Goal: Task Accomplishment & Management: Manage account settings

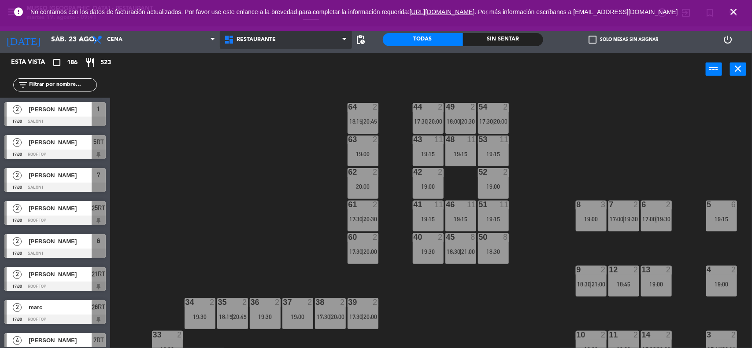
click at [269, 43] on span "Restaurante" at bounding box center [286, 39] width 132 height 19
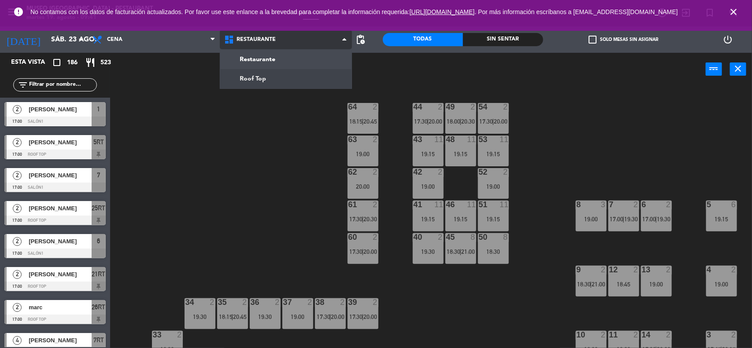
click at [265, 80] on ng-component "menu [GEOGRAPHIC_DATA] - Restaurant martes 19. agosto - 09:41 Mis reservas Mapa…" at bounding box center [376, 175] width 752 height 350
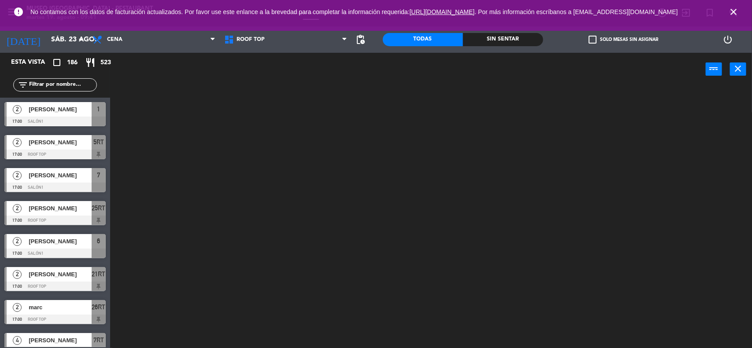
click at [734, 13] on icon "close" at bounding box center [733, 12] width 11 height 11
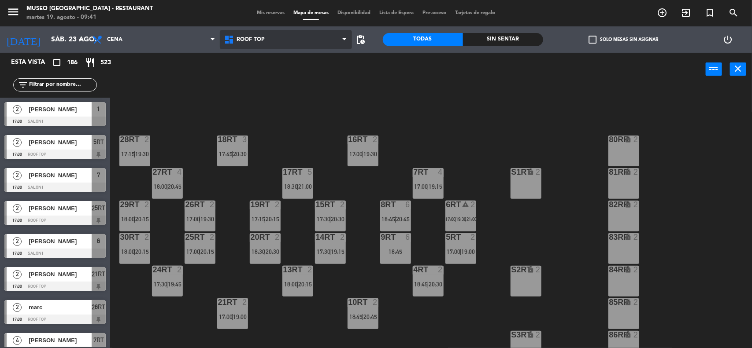
click at [281, 39] on span "Roof Top" at bounding box center [286, 39] width 132 height 19
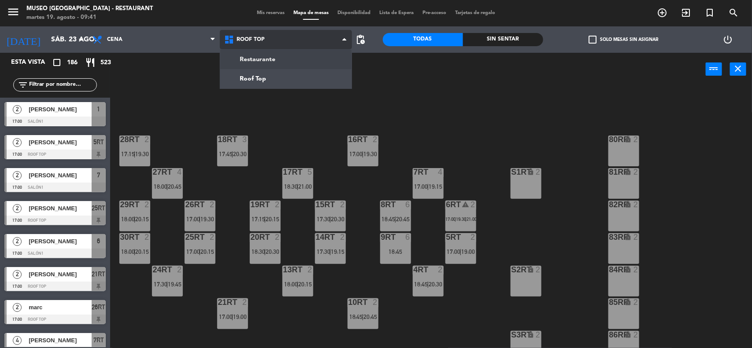
click at [278, 55] on ng-component "menu Museo Larco Café - Restaurant martes 19. agosto - 09:41 Mis reservas Mapa …" at bounding box center [376, 175] width 752 height 350
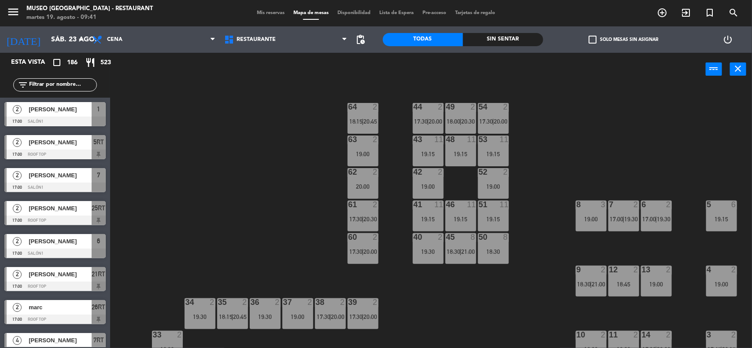
click at [596, 144] on div "44 2 17:30 | 20:00 49 2 18:00 | 20:30 54 2 17:30 | 20:00 64 2 18:15 | 20:45 48 …" at bounding box center [435, 218] width 634 height 262
click at [277, 14] on span "Mis reservas" at bounding box center [270, 13] width 37 height 5
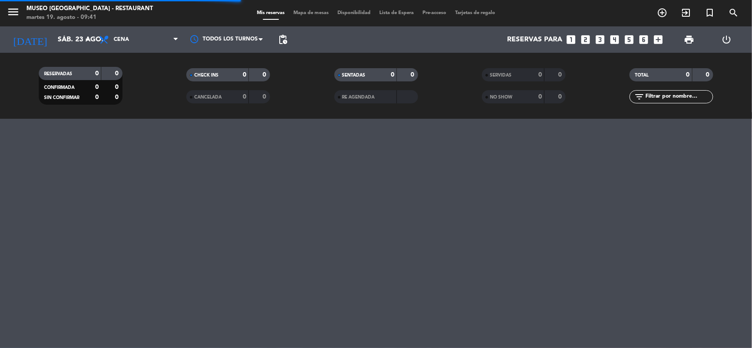
click at [611, 41] on icon "looks_4" at bounding box center [614, 39] width 11 height 11
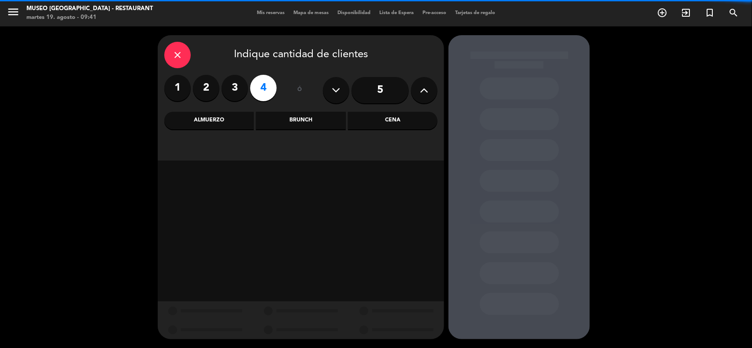
click at [388, 120] on div "Cena" at bounding box center [392, 121] width 89 height 18
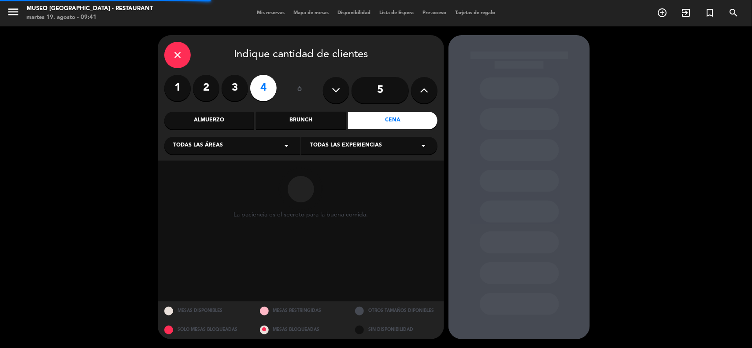
click at [226, 144] on div "Todas las áreas arrow_drop_down" at bounding box center [232, 146] width 136 height 18
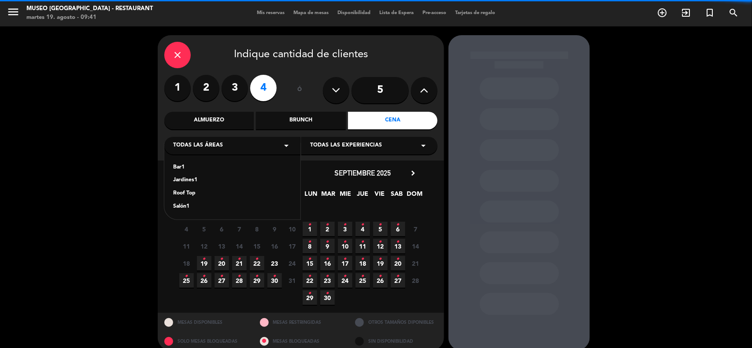
click at [194, 179] on div "Jardines1" at bounding box center [232, 180] width 118 height 9
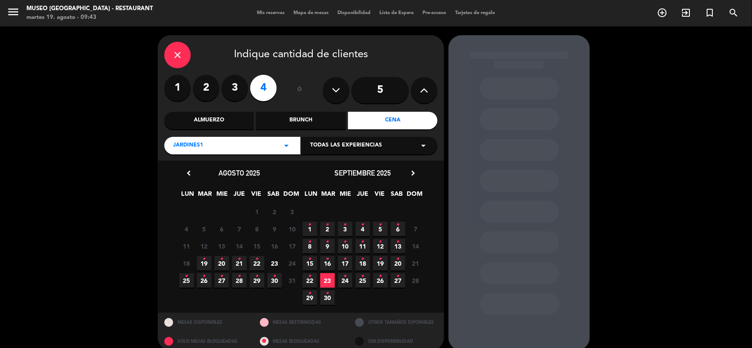
click at [177, 52] on icon "close" at bounding box center [177, 55] width 11 height 11
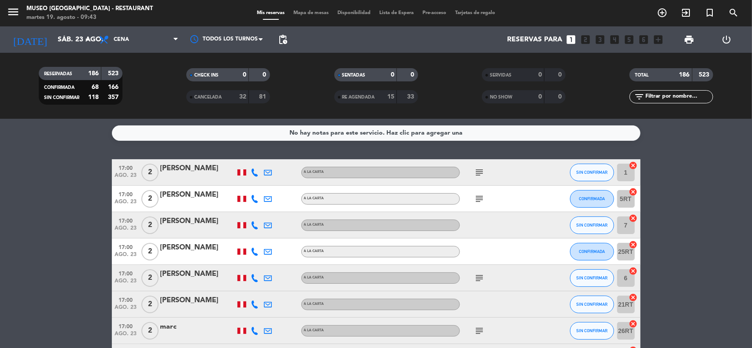
click at [311, 14] on span "Mapa de mesas" at bounding box center [311, 13] width 44 height 5
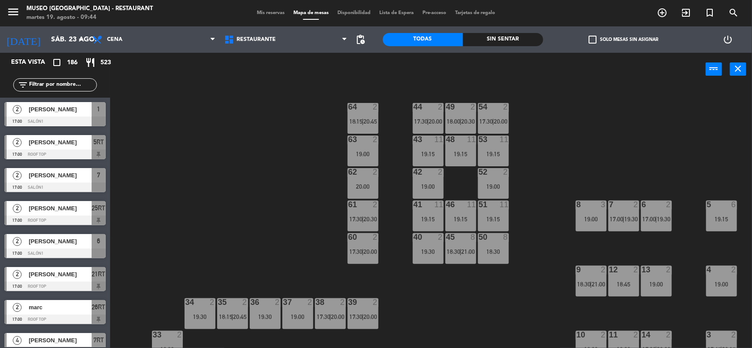
click at [262, 14] on span "Mis reservas" at bounding box center [270, 13] width 37 height 5
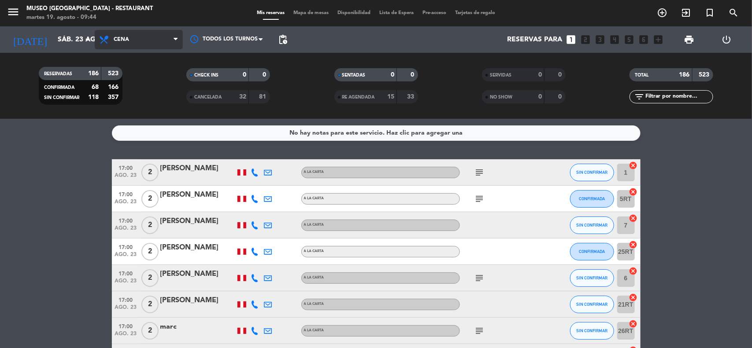
click at [139, 40] on span "Cena" at bounding box center [139, 39] width 88 height 19
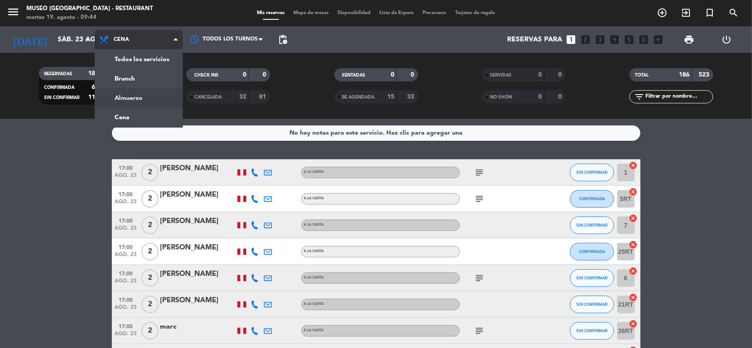
click at [132, 100] on div "menu Museo Larco Café - Restaurant martes 19. agosto - 09:44 Mis reservas Mapa …" at bounding box center [376, 59] width 752 height 119
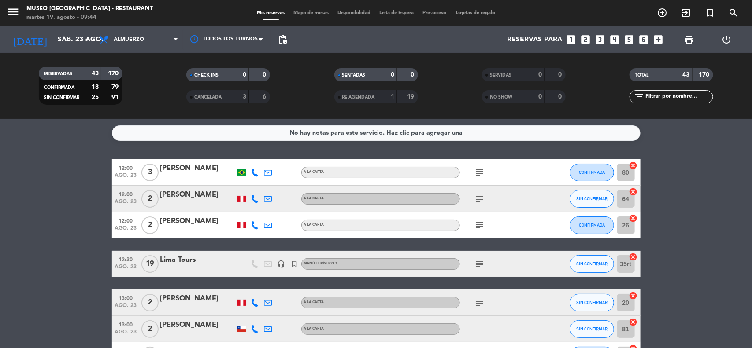
click at [614, 41] on icon "looks_4" at bounding box center [614, 39] width 11 height 11
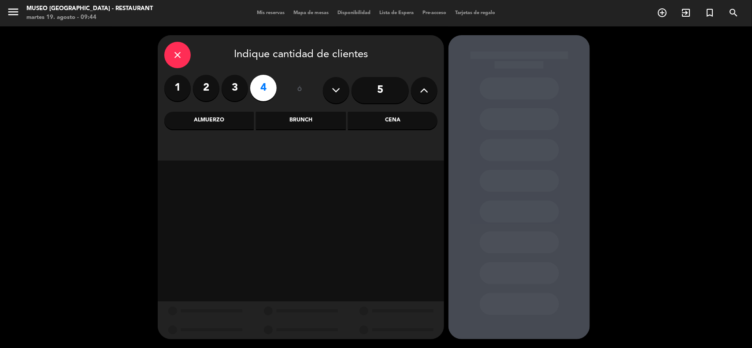
click at [216, 119] on div "Almuerzo" at bounding box center [208, 121] width 89 height 18
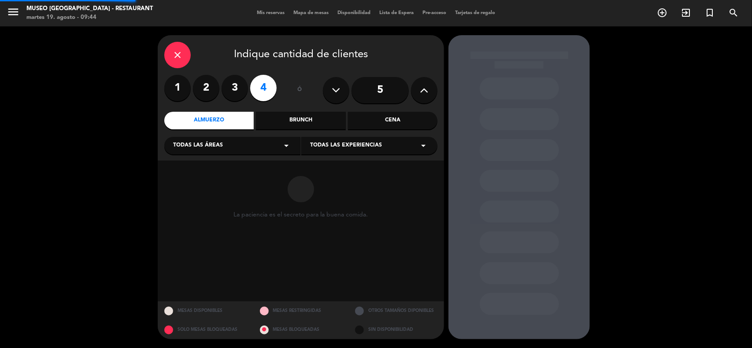
click at [220, 147] on span "Todas las áreas" at bounding box center [198, 145] width 50 height 9
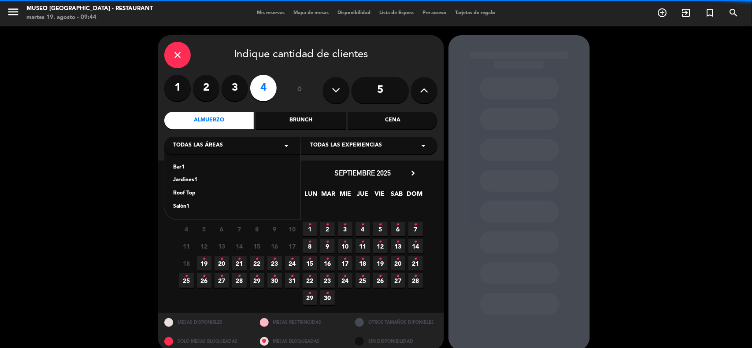
click at [190, 179] on div "Jardines1" at bounding box center [232, 180] width 118 height 9
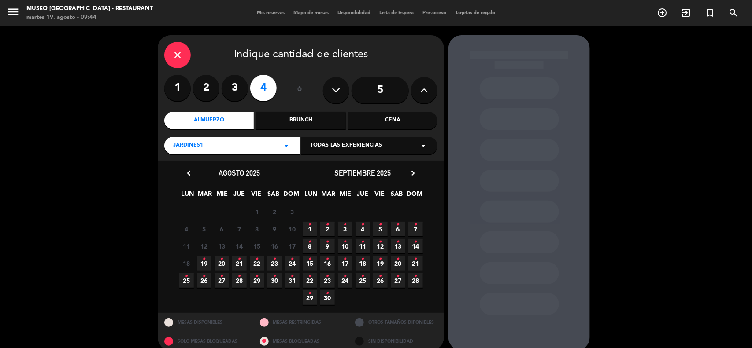
click at [275, 263] on icon "•" at bounding box center [274, 259] width 3 height 14
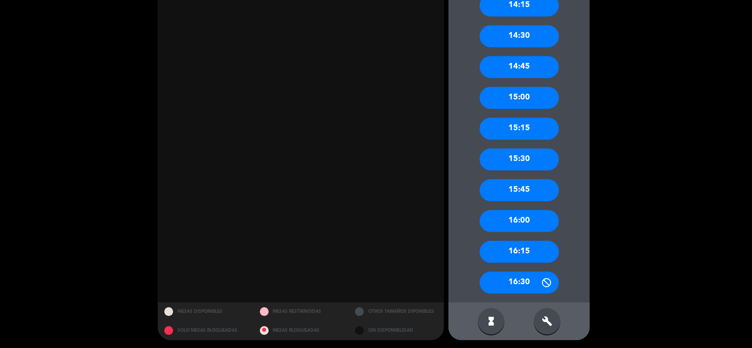
scroll to position [784, 0]
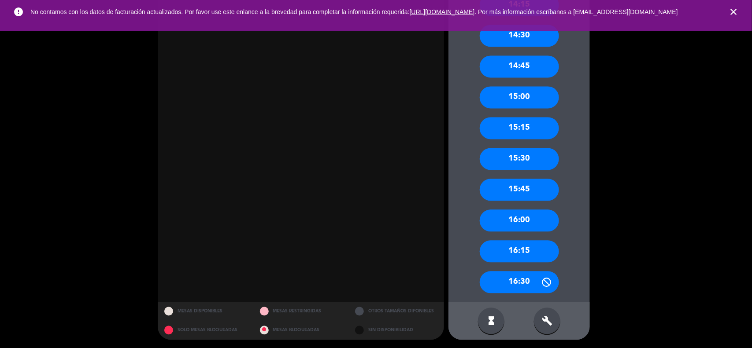
click at [736, 17] on icon "close" at bounding box center [733, 12] width 11 height 11
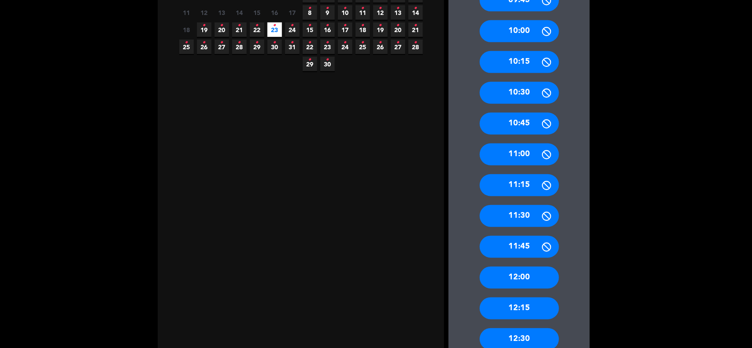
scroll to position [0, 0]
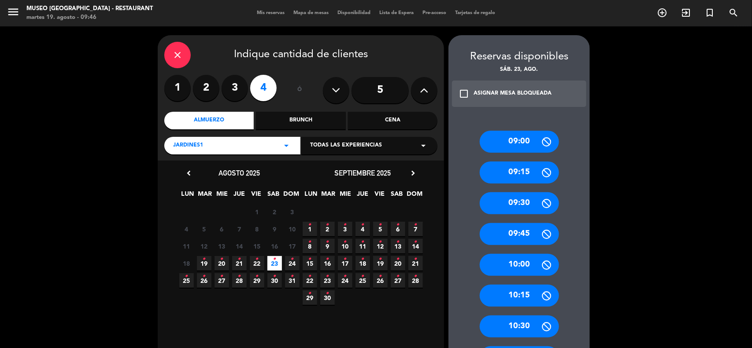
click at [173, 53] on icon "close" at bounding box center [177, 55] width 11 height 11
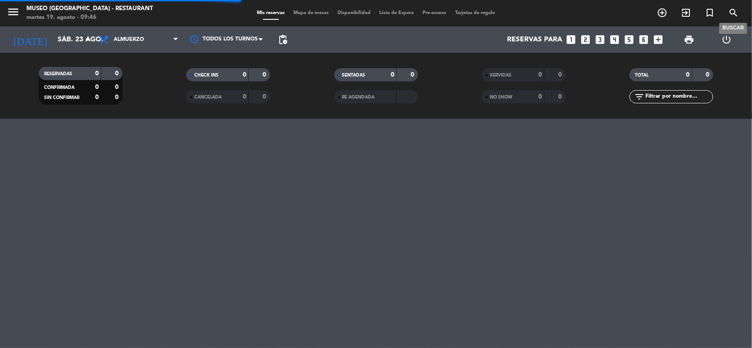
click at [736, 11] on icon "search" at bounding box center [733, 12] width 11 height 11
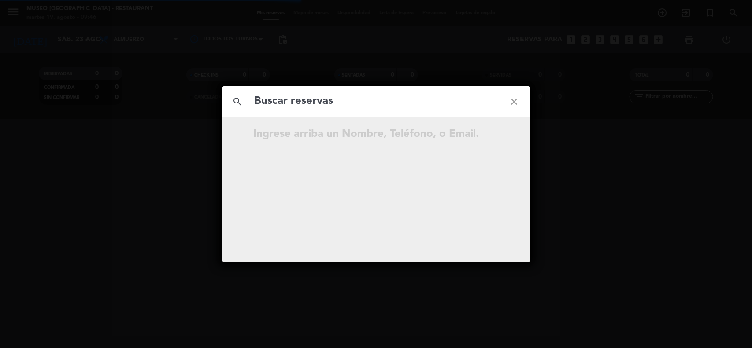
click at [304, 103] on input "text" at bounding box center [376, 101] width 245 height 18
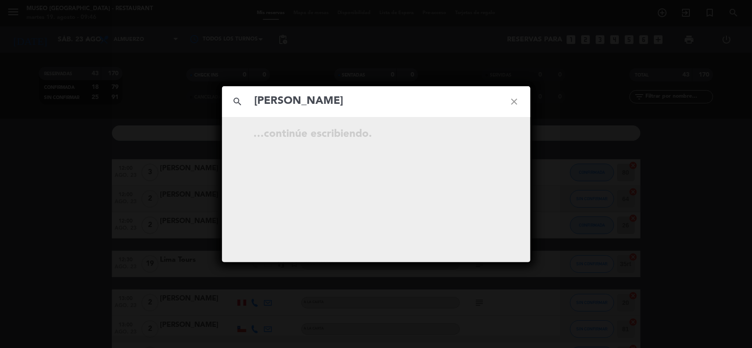
type input "[PERSON_NAME]"
click at [494, 136] on icon "open_in_new" at bounding box center [492, 135] width 11 height 11
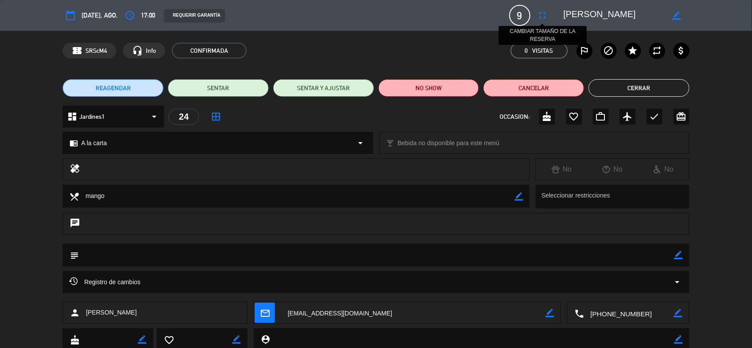
click at [545, 14] on icon "fullscreen" at bounding box center [542, 15] width 11 height 11
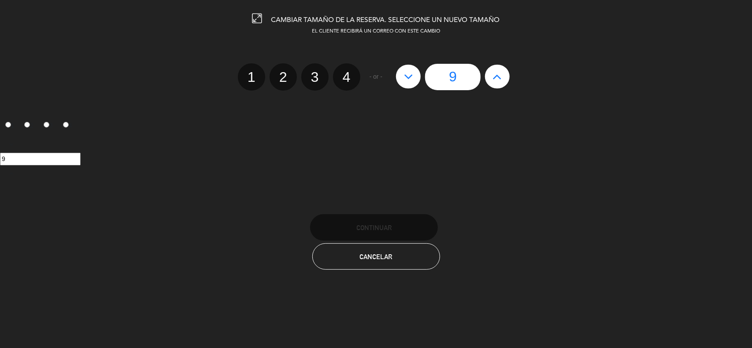
click at [499, 74] on icon at bounding box center [497, 77] width 9 height 14
type input "10"
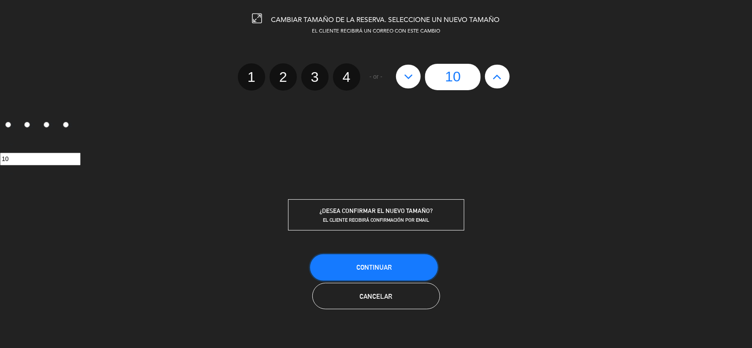
click at [388, 269] on span "Continuar" at bounding box center [373, 267] width 35 height 7
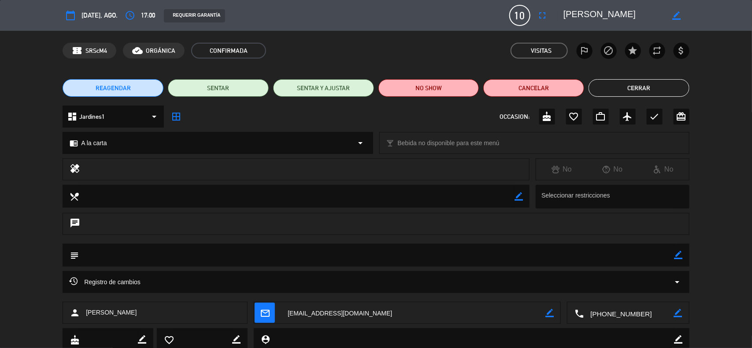
click at [678, 254] on icon "border_color" at bounding box center [678, 255] width 8 height 8
click at [677, 255] on icon at bounding box center [678, 255] width 8 height 8
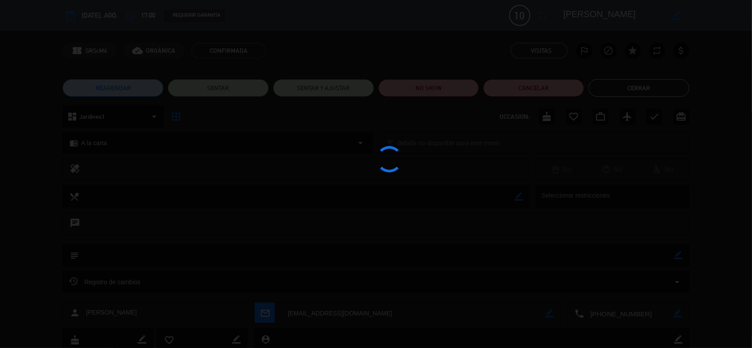
click at [677, 255] on div at bounding box center [376, 174] width 752 height 348
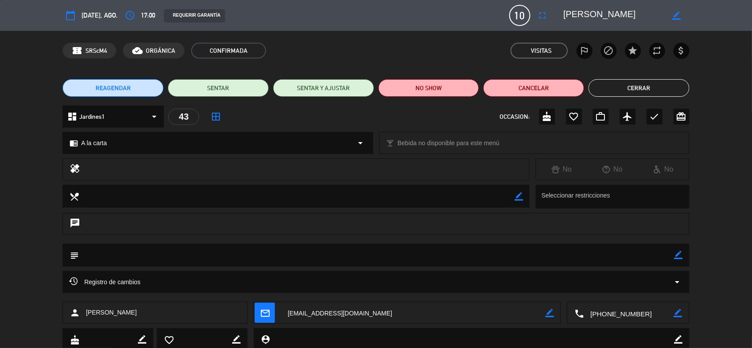
click at [657, 89] on button "Cerrar" at bounding box center [638, 88] width 101 height 18
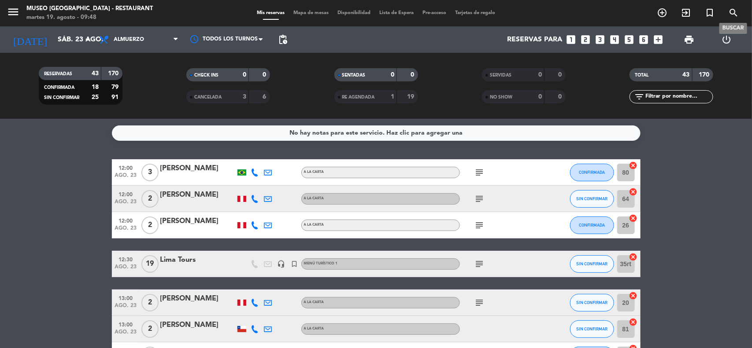
click at [731, 12] on icon "search" at bounding box center [733, 12] width 11 height 11
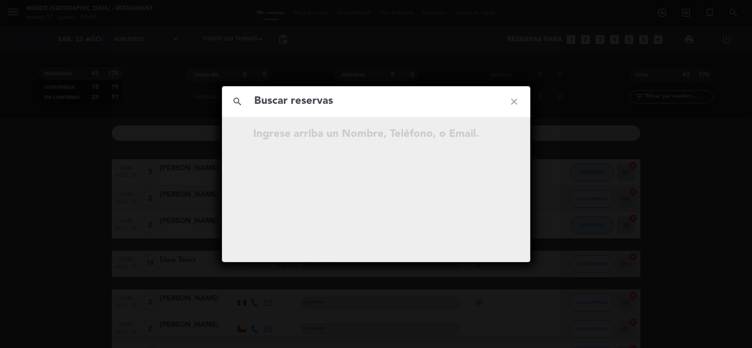
click at [320, 97] on input "text" at bounding box center [376, 101] width 245 height 18
type input "[PHONE_NUMBER]"
drag, startPoint x: 277, startPoint y: 100, endPoint x: 221, endPoint y: 98, distance: 56.8
click at [221, 98] on div "search [PHONE_NUMBER] close No hay resultados para "[PHONE_NUMBER]"" at bounding box center [376, 174] width 752 height 348
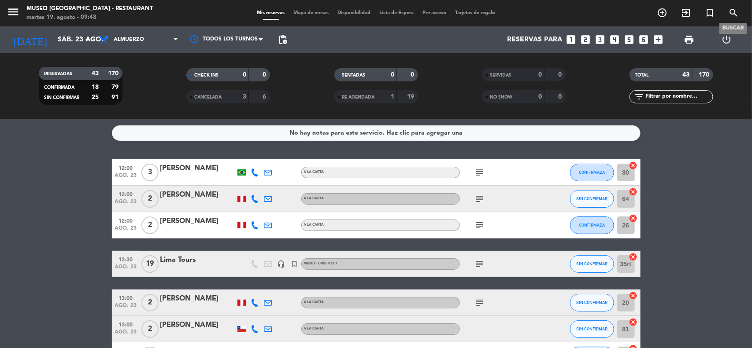
click at [736, 14] on icon "search" at bounding box center [733, 12] width 11 height 11
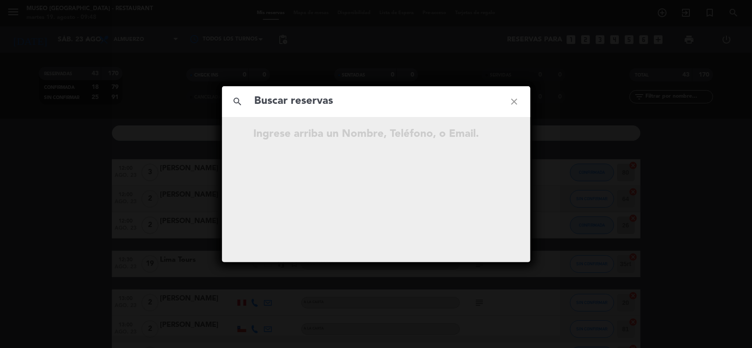
click at [300, 104] on input "text" at bounding box center [376, 101] width 245 height 18
click at [277, 102] on input "[PHONE_NUMBER]" at bounding box center [376, 101] width 245 height 18
click at [274, 100] on input "902 223 357" at bounding box center [376, 101] width 245 height 18
click at [296, 102] on input "902223 357" at bounding box center [376, 101] width 245 height 18
click at [313, 100] on input "902223357" at bounding box center [376, 101] width 245 height 18
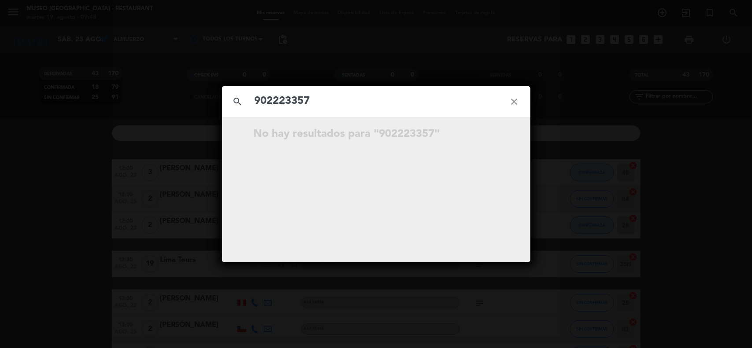
type input "902223357"
click at [494, 135] on icon "open_in_new" at bounding box center [492, 135] width 11 height 11
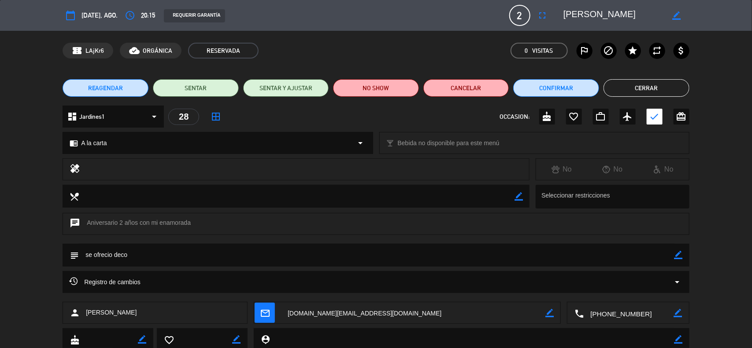
click at [677, 258] on icon "border_color" at bounding box center [678, 255] width 8 height 8
drag, startPoint x: 183, startPoint y: 259, endPoint x: 14, endPoint y: 249, distance: 169.4
click at [14, 249] on div "subject" at bounding box center [376, 257] width 752 height 27
type textarea "PAGADO. DECORACIÓN DE ROSAS 19/08 NO ENVIADO A CAJA"
click at [677, 258] on icon at bounding box center [678, 255] width 8 height 8
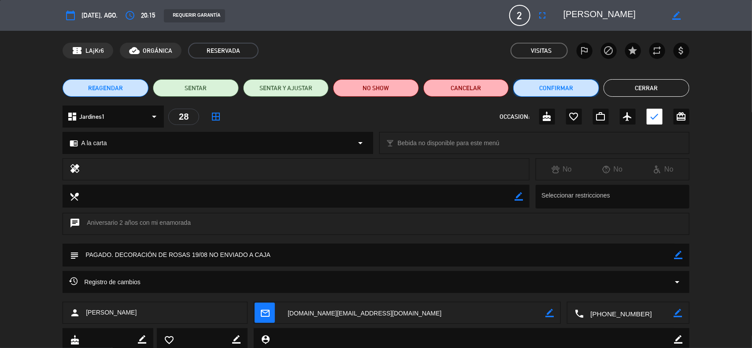
click at [555, 86] on button "Confirmar" at bounding box center [556, 88] width 86 height 18
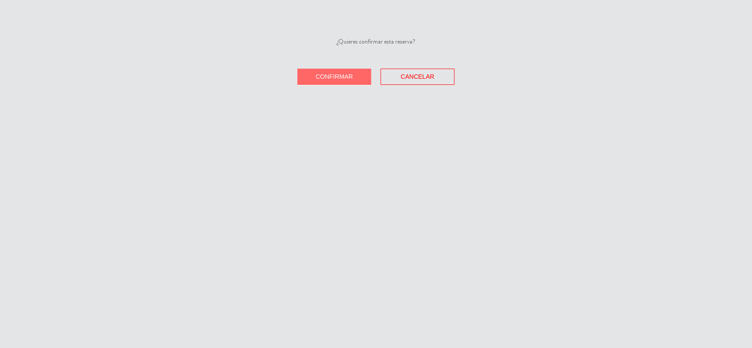
click at [342, 83] on button "Confirmar" at bounding box center [334, 77] width 74 height 16
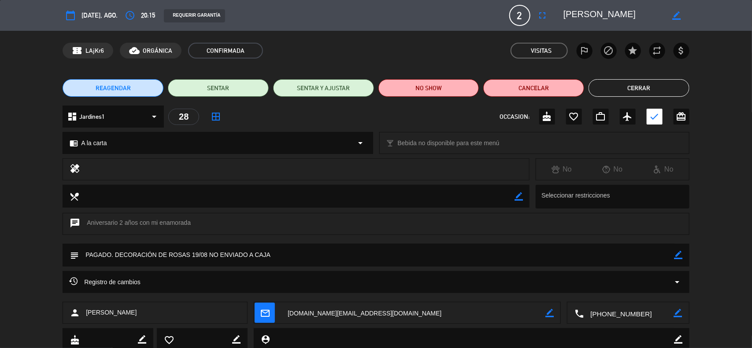
click at [109, 147] on div "chrome_reader_mode A la carta arrow_drop_down" at bounding box center [217, 143] width 309 height 21
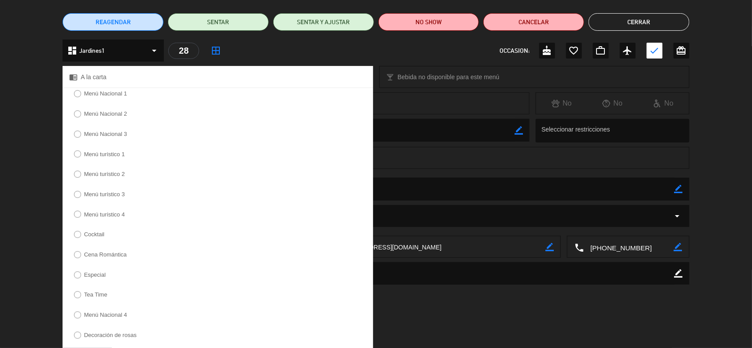
scroll to position [165, 0]
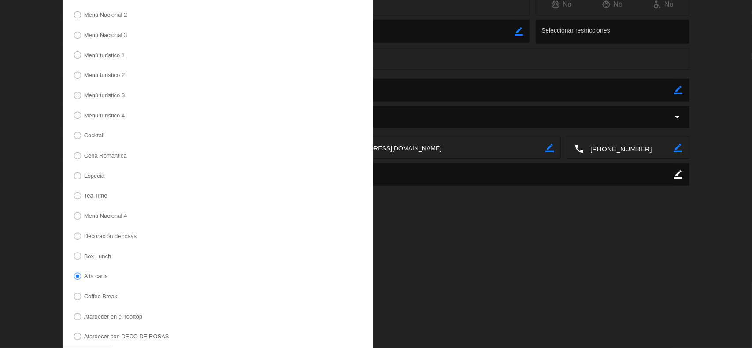
click at [115, 239] on label "Decoración de rosas" at bounding box center [110, 236] width 52 height 6
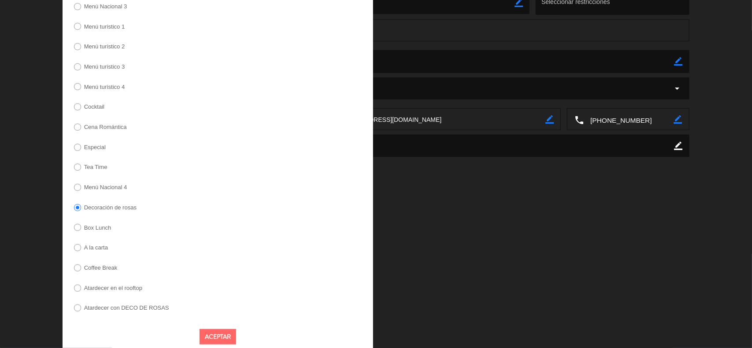
scroll to position [210, 0]
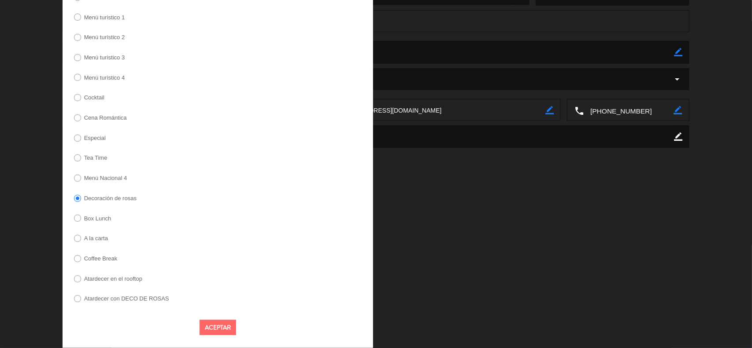
click at [209, 327] on button "Aceptar" at bounding box center [218, 327] width 37 height 15
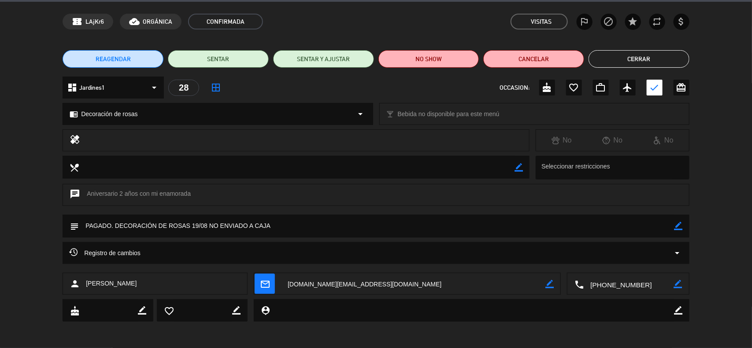
scroll to position [29, 0]
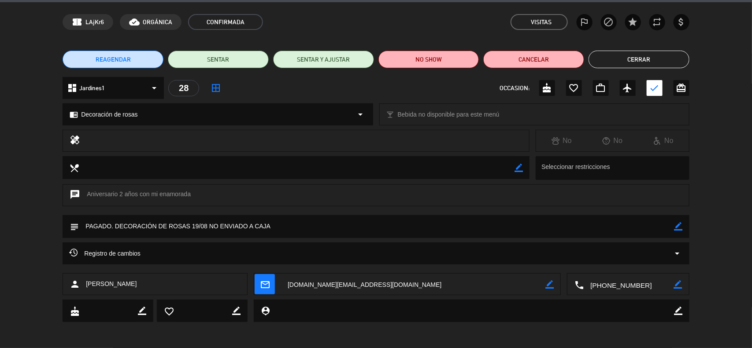
click at [617, 285] on textarea at bounding box center [629, 285] width 90 height 22
click at [643, 269] on div "Click para copiar content_paste |" at bounding box center [629, 262] width 78 height 15
click at [644, 265] on span "content_paste" at bounding box center [645, 263] width 7 height 7
click at [684, 226] on div "subject border_color" at bounding box center [376, 226] width 627 height 23
click at [680, 226] on icon "border_color" at bounding box center [678, 226] width 8 height 8
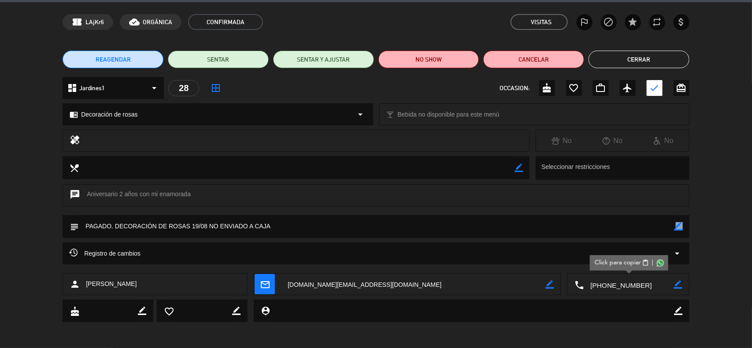
click at [680, 226] on icon "border_color" at bounding box center [678, 226] width 8 height 8
click at [650, 58] on button "Cerrar" at bounding box center [638, 60] width 101 height 18
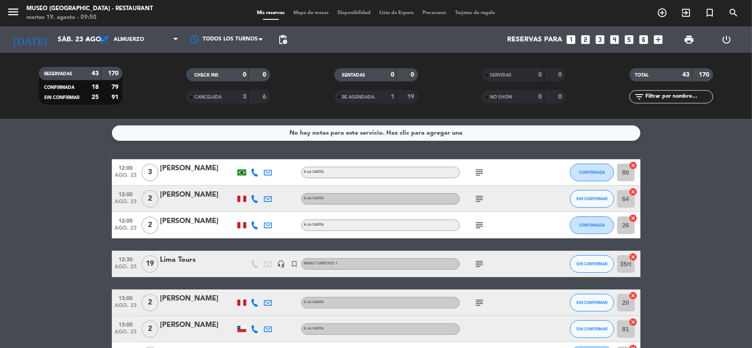
click at [644, 38] on icon "looks_6" at bounding box center [643, 39] width 11 height 11
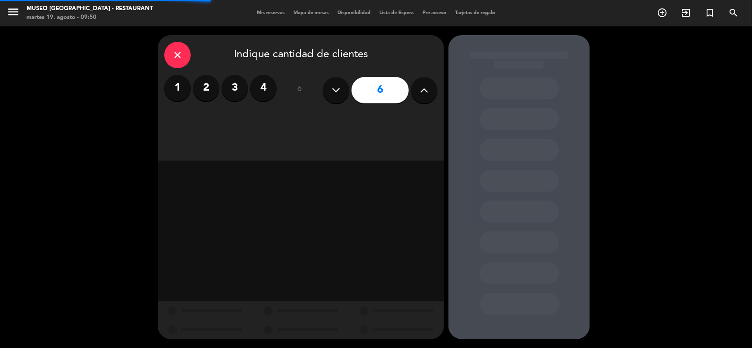
click at [427, 94] on icon at bounding box center [424, 90] width 8 height 13
type input "9"
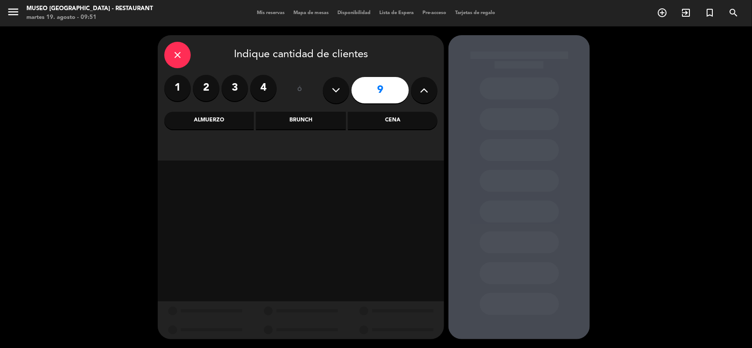
click at [212, 120] on div "Almuerzo" at bounding box center [208, 121] width 89 height 18
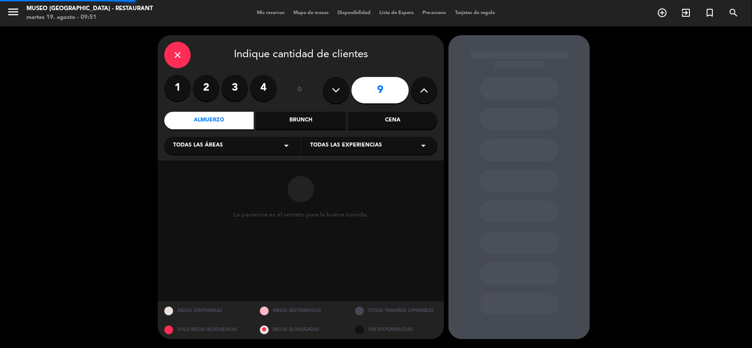
click at [206, 146] on span "Todas las áreas" at bounding box center [198, 145] width 50 height 9
click at [188, 181] on div "Jardines1" at bounding box center [232, 180] width 118 height 9
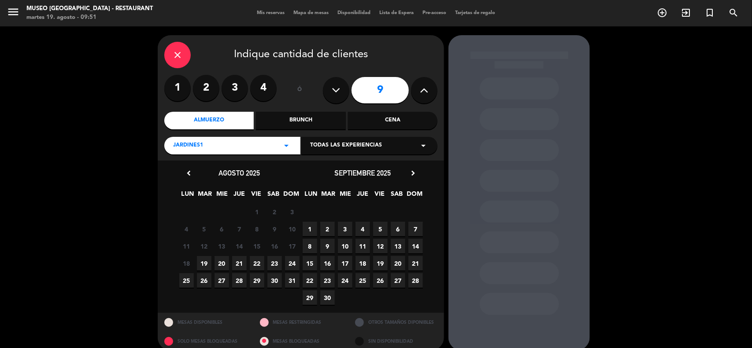
click at [290, 282] on span "31" at bounding box center [292, 281] width 15 height 15
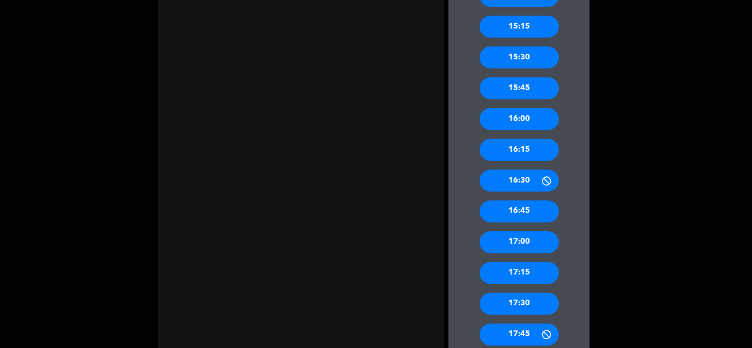
scroll to position [622, 0]
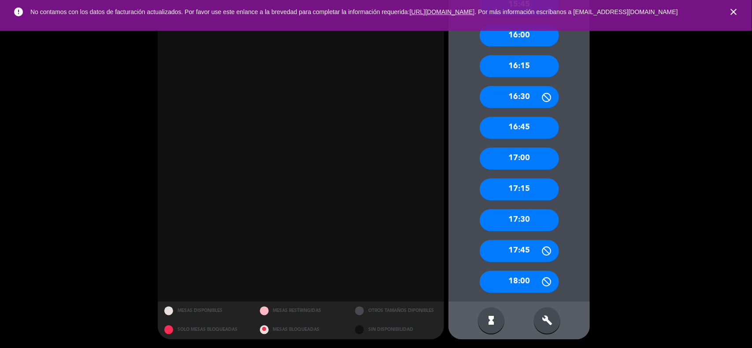
click at [728, 14] on icon "close" at bounding box center [733, 12] width 11 height 11
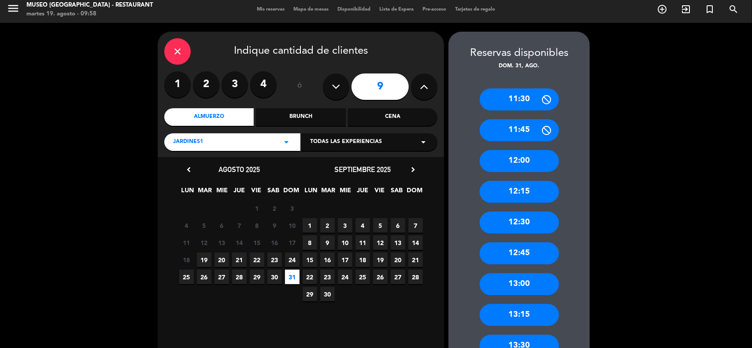
scroll to position [0, 0]
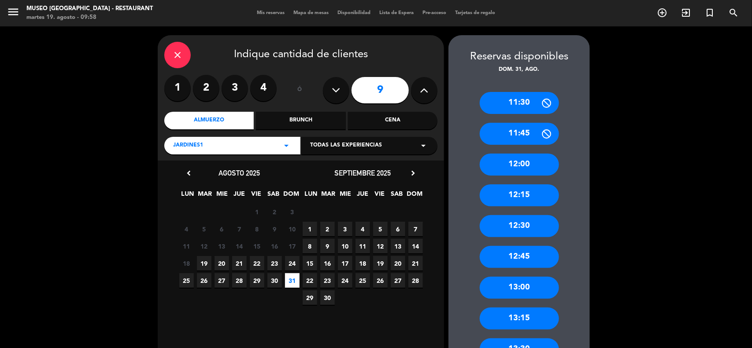
click at [179, 52] on icon "close" at bounding box center [177, 55] width 11 height 11
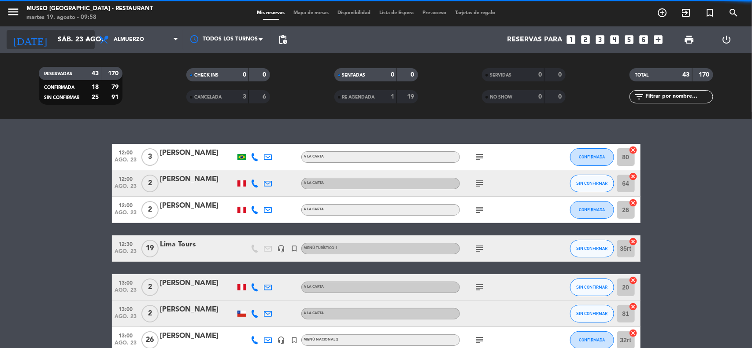
click at [68, 38] on input "sáb. 23 ago." at bounding box center [99, 39] width 93 height 17
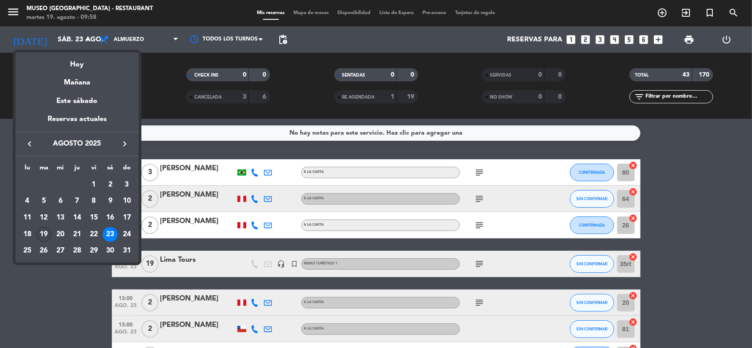
click at [44, 231] on div "19" at bounding box center [44, 234] width 15 height 15
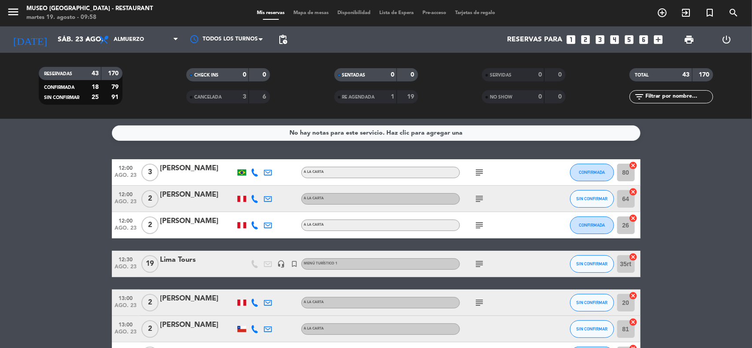
type input "[DATE]"
click at [144, 41] on span "Almuerzo" at bounding box center [139, 39] width 88 height 19
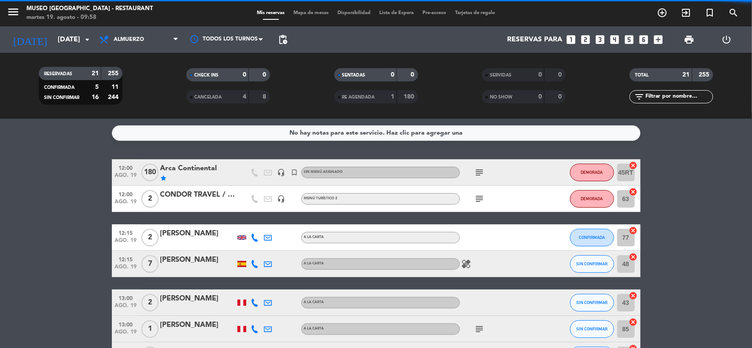
drag, startPoint x: 146, startPoint y: 66, endPoint x: 148, endPoint y: 50, distance: 16.4
click at [146, 67] on div "RESERVADAS 21 255 CONFIRMADA 5 11 SIN CONFIRMAR 16 244" at bounding box center [81, 86] width 148 height 48
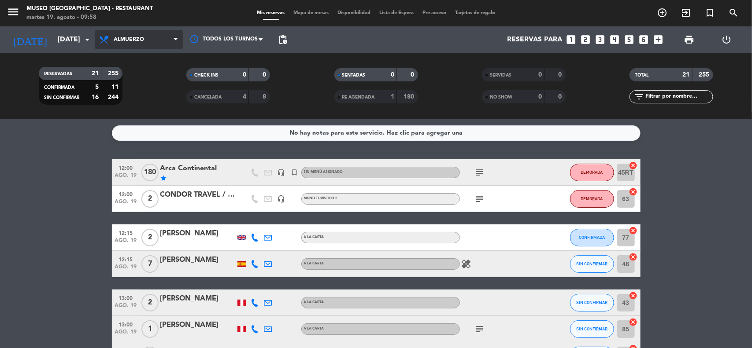
click at [148, 38] on span "Almuerzo" at bounding box center [139, 39] width 88 height 19
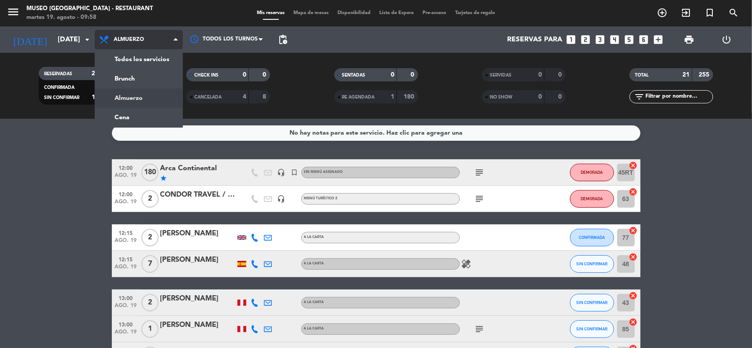
click at [148, 55] on div "menu Museo Larco Café - Restaurant martes 19. agosto - 09:58 Mis reservas Mapa …" at bounding box center [376, 59] width 752 height 119
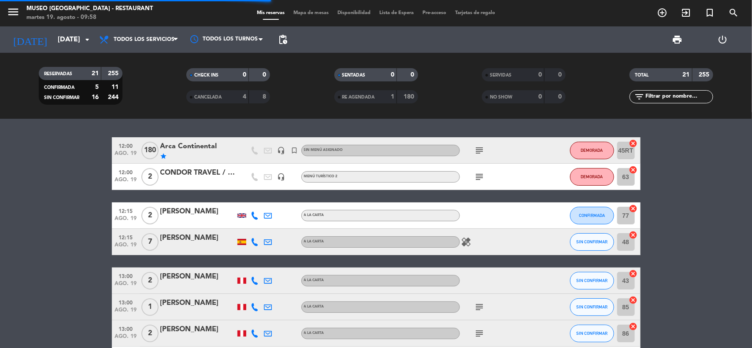
click at [665, 98] on input "text" at bounding box center [678, 97] width 68 height 10
paste input "[PERSON_NAME]"
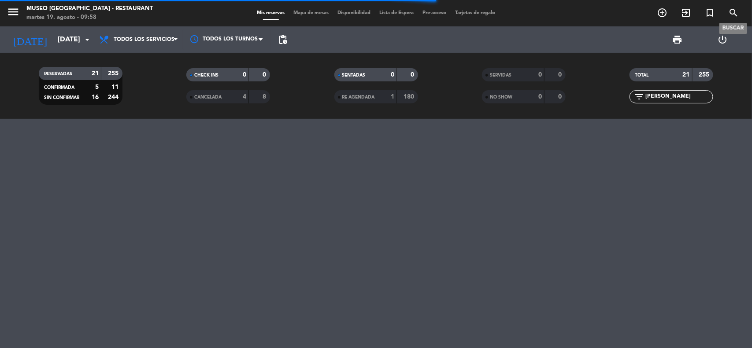
type input "[PERSON_NAME]"
click at [732, 11] on icon "search" at bounding box center [733, 12] width 11 height 11
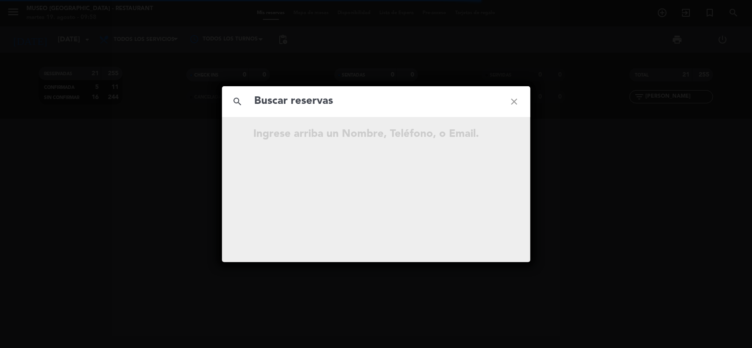
click at [346, 102] on input "text" at bounding box center [376, 101] width 245 height 18
type input "[PERSON_NAME]"
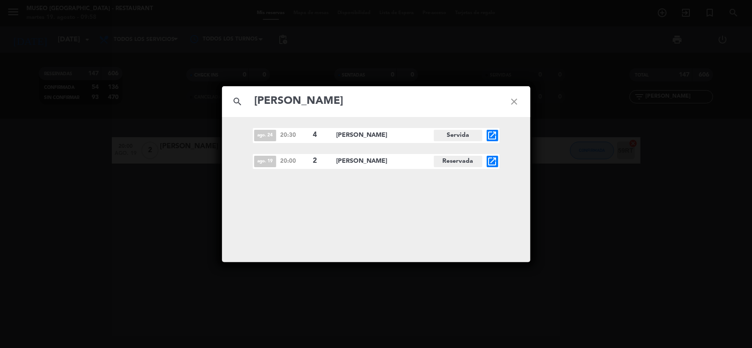
click at [494, 159] on icon "open_in_new" at bounding box center [492, 161] width 11 height 11
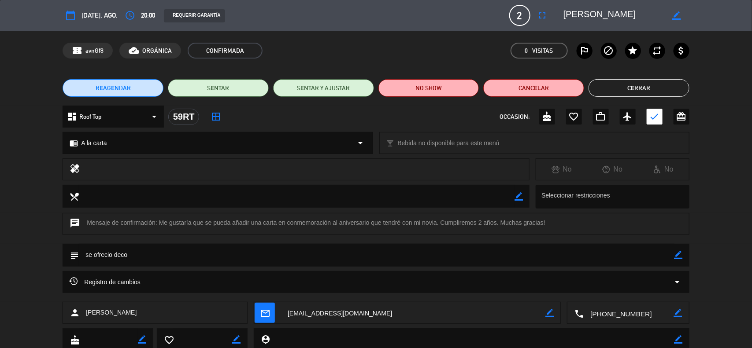
click at [680, 254] on icon "border_color" at bounding box center [678, 255] width 8 height 8
drag, startPoint x: 154, startPoint y: 255, endPoint x: 10, endPoint y: 255, distance: 144.0
click at [10, 255] on div "subject" at bounding box center [376, 257] width 752 height 27
click at [677, 254] on icon at bounding box center [678, 255] width 8 height 8
click at [159, 142] on div "chrome_reader_mode A la carta arrow_drop_down" at bounding box center [217, 143] width 309 height 21
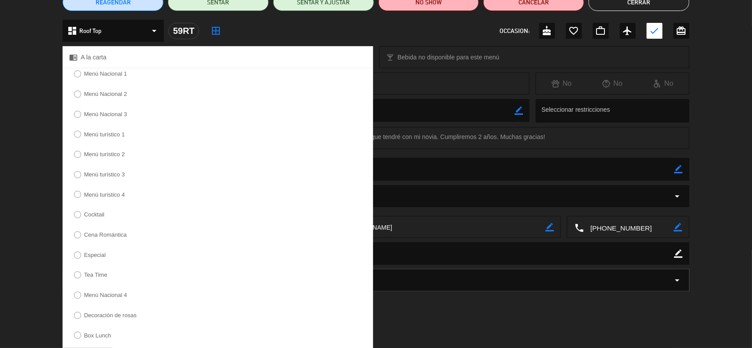
scroll to position [210, 0]
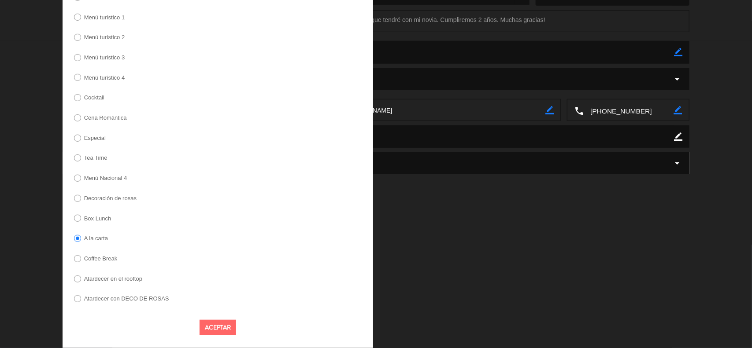
click at [117, 282] on label "Atardecer en el rooftop" at bounding box center [108, 280] width 78 height 14
click at [113, 196] on label "Decoración de rosas" at bounding box center [110, 199] width 52 height 6
click at [214, 322] on button "Aceptar" at bounding box center [218, 327] width 37 height 15
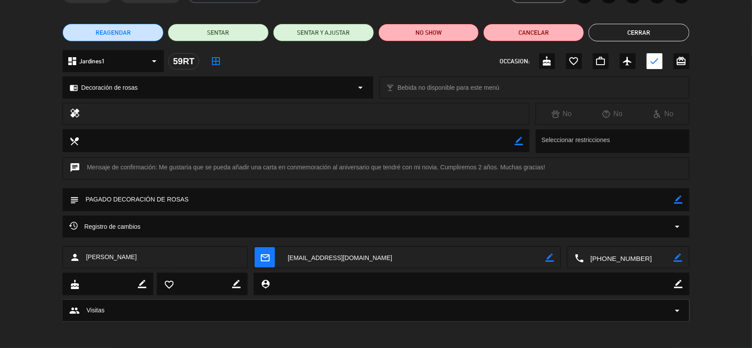
scroll to position [55, 0]
click at [679, 200] on icon "border_color" at bounding box center [678, 200] width 8 height 8
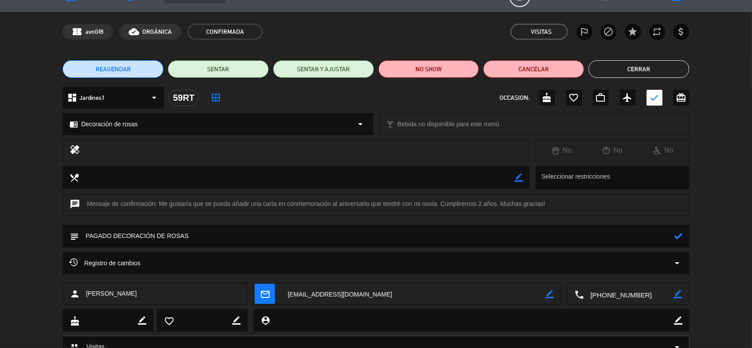
scroll to position [0, 0]
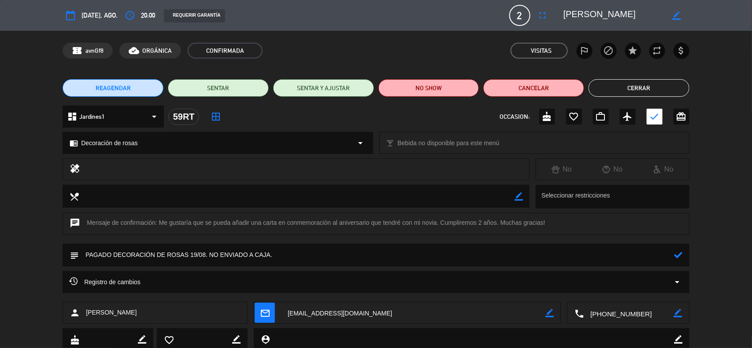
type textarea "PAGADO DECORACIÓN DE ROSAS 19/08. NO ENVIADO A CAJA."
click at [677, 254] on icon at bounding box center [678, 255] width 8 height 8
click at [678, 254] on icon "border_color" at bounding box center [678, 255] width 8 height 8
click at [678, 254] on icon at bounding box center [678, 255] width 8 height 8
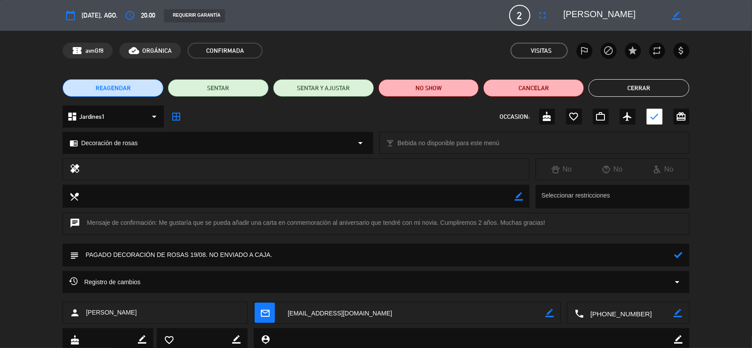
click at [677, 254] on icon at bounding box center [678, 255] width 8 height 8
click at [677, 254] on icon "border_color" at bounding box center [678, 255] width 8 height 8
click at [660, 84] on button "Cerrar" at bounding box center [638, 88] width 101 height 18
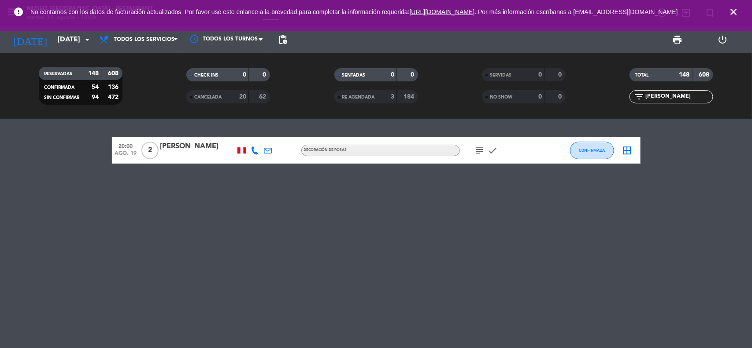
click at [730, 13] on icon "close" at bounding box center [733, 12] width 11 height 11
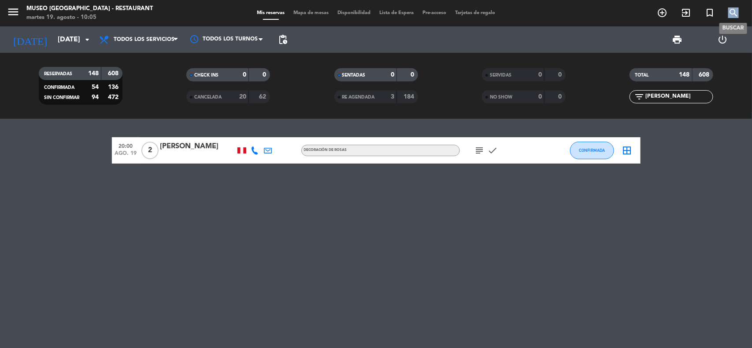
click at [731, 14] on icon "search" at bounding box center [733, 12] width 11 height 11
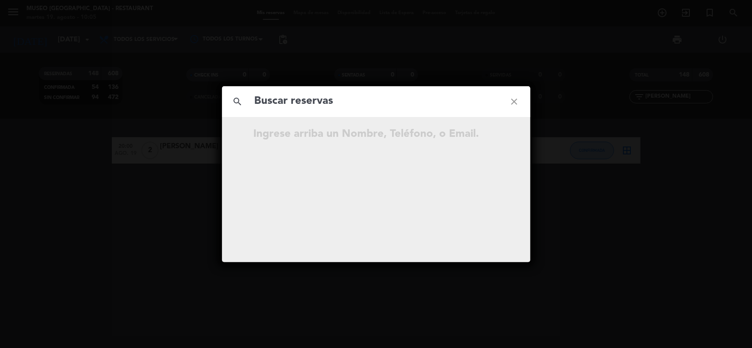
click at [366, 104] on input "text" at bounding box center [376, 101] width 245 height 18
type input "[PERSON_NAME]"
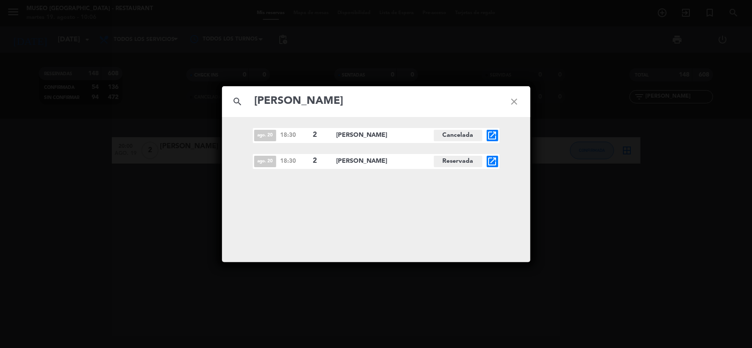
click at [492, 160] on icon "open_in_new" at bounding box center [492, 161] width 11 height 11
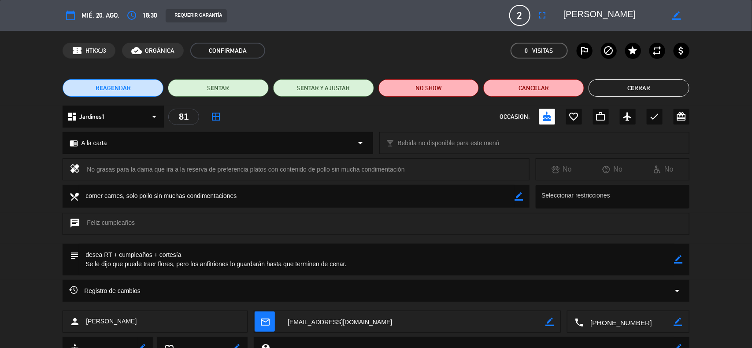
click at [680, 259] on icon "border_color" at bounding box center [678, 259] width 8 height 8
click at [366, 263] on textarea at bounding box center [376, 260] width 595 height 32
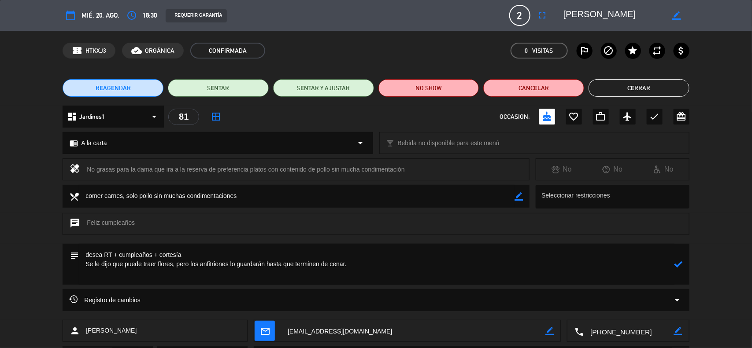
click at [120, 256] on textarea at bounding box center [376, 264] width 595 height 41
click at [130, 281] on textarea at bounding box center [376, 264] width 595 height 41
paste textarea "Creeme que muchas veces pude intentar ser detallista, pero nunca como este mome…"
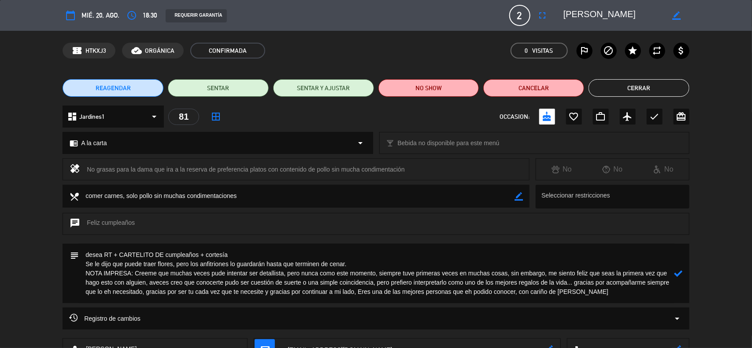
type textarea "desea RT + CARTELITO DE cumpleaños + cortesía Se le dijo que puede traer flores…"
click at [680, 267] on div at bounding box center [678, 273] width 8 height 59
click at [677, 272] on icon at bounding box center [678, 274] width 8 height 8
click at [677, 274] on icon "border_color" at bounding box center [678, 274] width 8 height 8
click at [154, 285] on textarea at bounding box center [376, 273] width 595 height 59
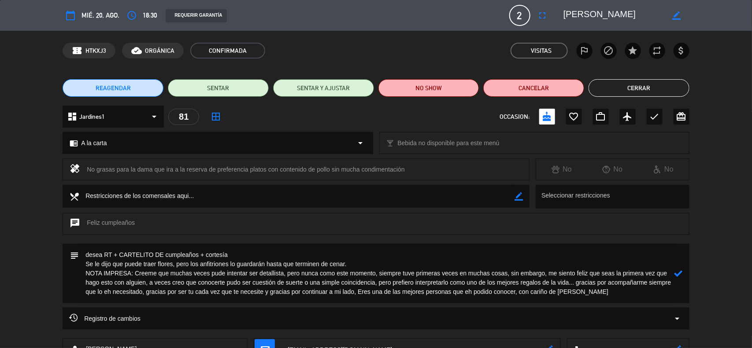
click at [145, 275] on textarea at bounding box center [376, 273] width 595 height 59
type textarea "desea RT + CARTELITO DE cumpleaños + cortesía Se le dijo que puede traer flores…"
click at [681, 271] on icon at bounding box center [678, 274] width 8 height 8
click at [678, 275] on icon "border_color" at bounding box center [678, 274] width 8 height 8
click at [678, 275] on icon at bounding box center [678, 274] width 8 height 8
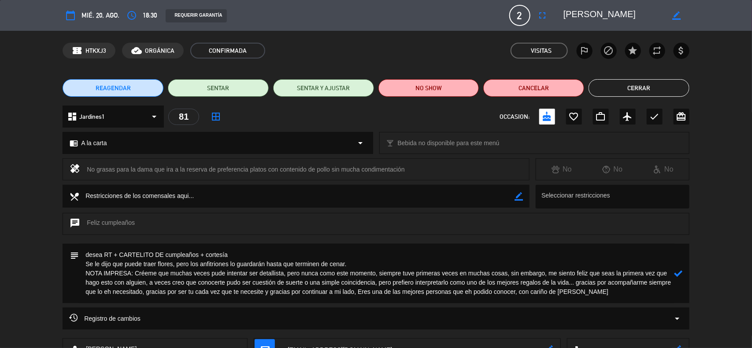
click at [0, 0] on div at bounding box center [0, 0] width 0 height 0
click at [649, 86] on button "Cerrar" at bounding box center [638, 88] width 101 height 18
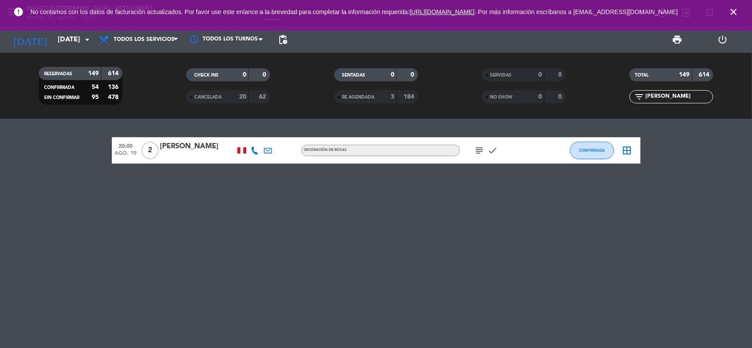
click at [731, 15] on icon "close" at bounding box center [733, 12] width 11 height 11
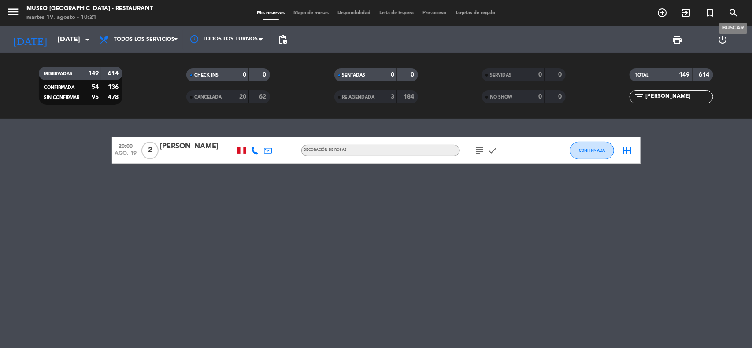
click at [733, 12] on icon "search" at bounding box center [733, 12] width 11 height 11
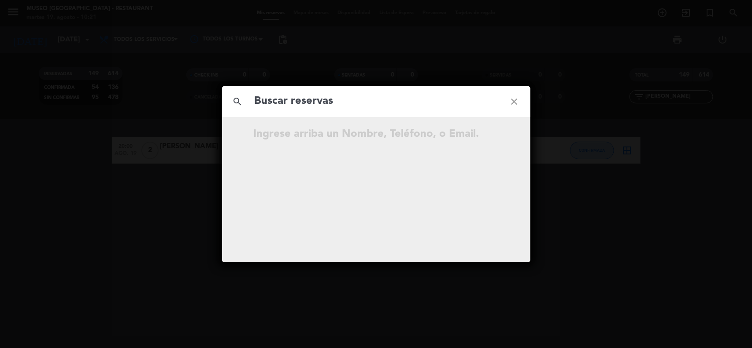
click at [313, 107] on input "text" at bounding box center [376, 101] width 245 height 18
type input "[PERSON_NAME]"
click at [494, 135] on icon "open_in_new" at bounding box center [492, 135] width 11 height 11
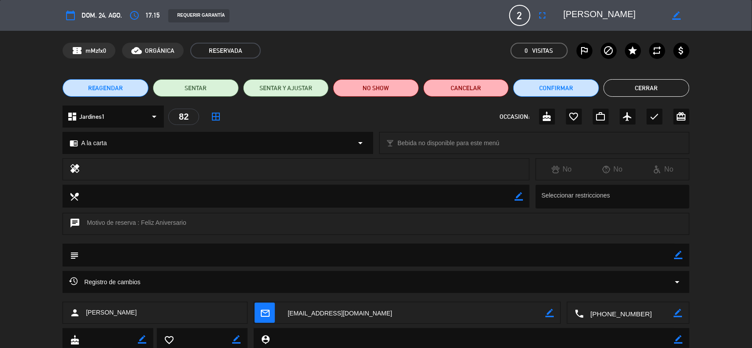
click at [683, 255] on div "subject border_color" at bounding box center [376, 255] width 627 height 23
click at [679, 255] on icon "border_color" at bounding box center [678, 255] width 8 height 8
click at [644, 255] on textarea at bounding box center [376, 255] width 595 height 22
click at [106, 258] on textarea at bounding box center [376, 255] width 595 height 22
click at [669, 250] on textarea at bounding box center [376, 255] width 595 height 22
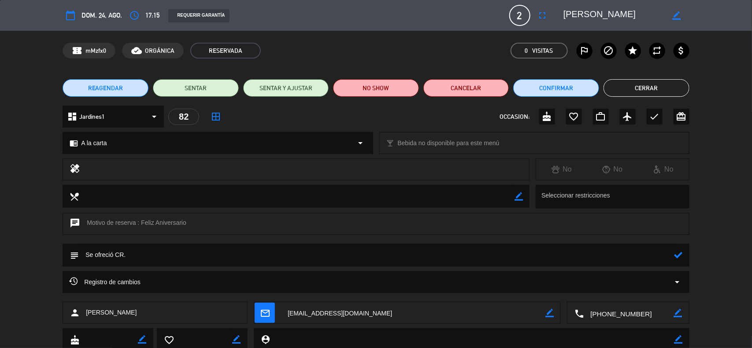
type textarea "Se ofreció CR."
click at [680, 252] on icon at bounding box center [678, 255] width 8 height 8
click at [0, 0] on div at bounding box center [0, 0] width 0 height 0
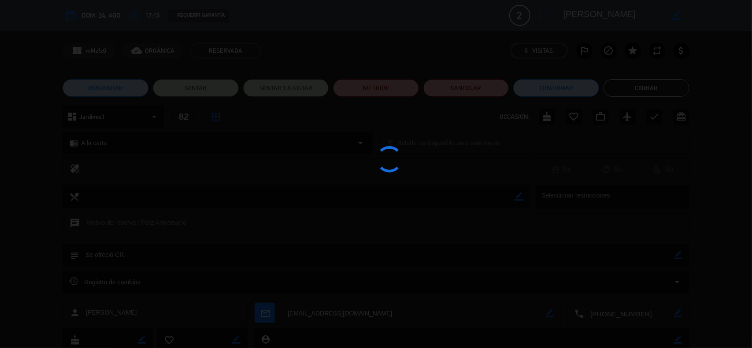
click at [679, 253] on div at bounding box center [376, 174] width 752 height 348
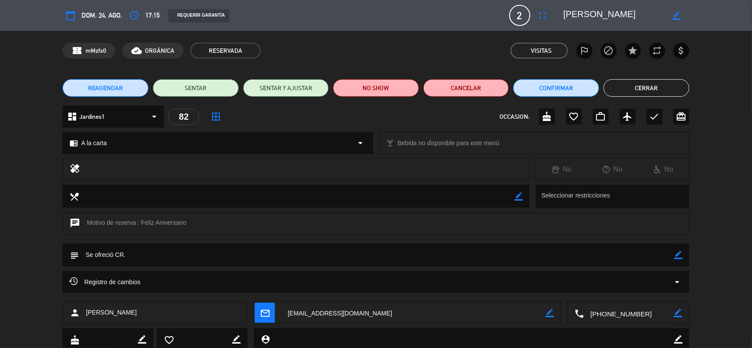
click at [647, 86] on button "Cerrar" at bounding box center [646, 88] width 86 height 18
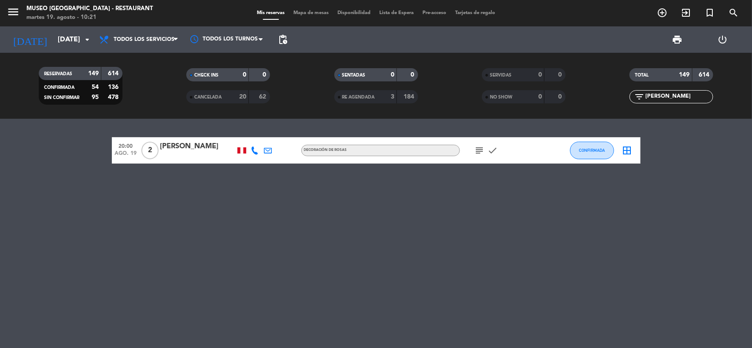
drag, startPoint x: 700, startPoint y: 155, endPoint x: 699, endPoint y: 146, distance: 9.3
click at [701, 155] on bookings-row "20:00 [DATE] 2 [PERSON_NAME] Decoración de rosas subject check CONFIRMADA borde…" at bounding box center [376, 150] width 752 height 26
drag, startPoint x: 695, startPoint y: 96, endPoint x: 575, endPoint y: 97, distance: 120.2
click at [575, 97] on div "RESERVADAS 149 614 CONFIRMADA 54 136 SIN CONFIRMAR 95 478 CHECK INS 0 0 CANCELA…" at bounding box center [376, 86] width 752 height 48
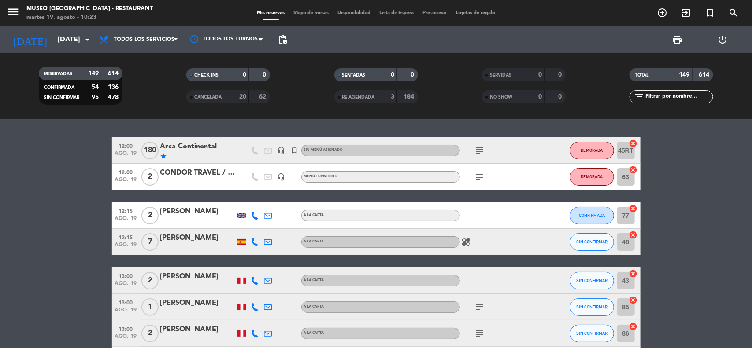
click at [664, 95] on input "text" at bounding box center [678, 97] width 68 height 10
paste input "[PERSON_NAME]"
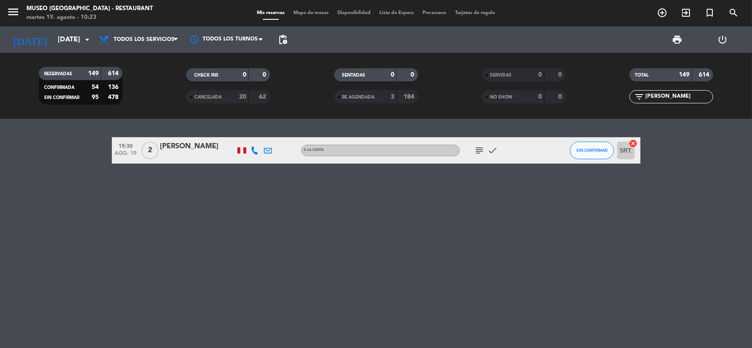
type input "[PERSON_NAME]"
click at [192, 146] on div "[PERSON_NAME]" at bounding box center [197, 146] width 75 height 11
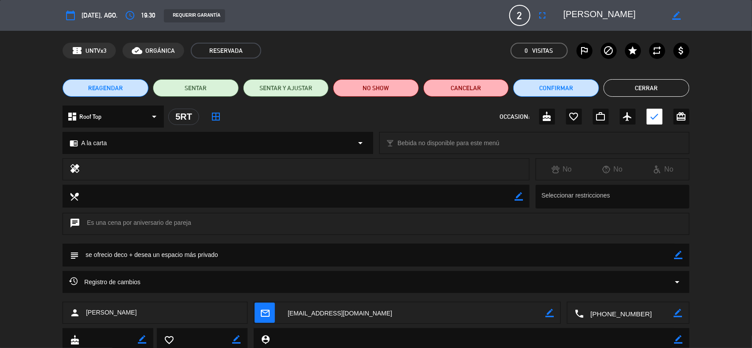
click at [132, 16] on icon "access_time" at bounding box center [130, 15] width 11 height 11
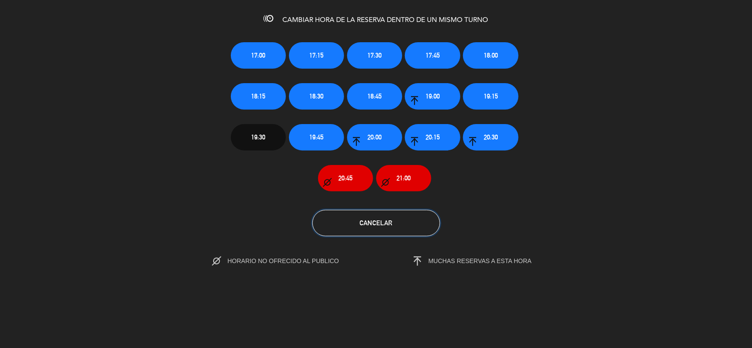
click at [393, 216] on button "Cancelar" at bounding box center [376, 223] width 128 height 26
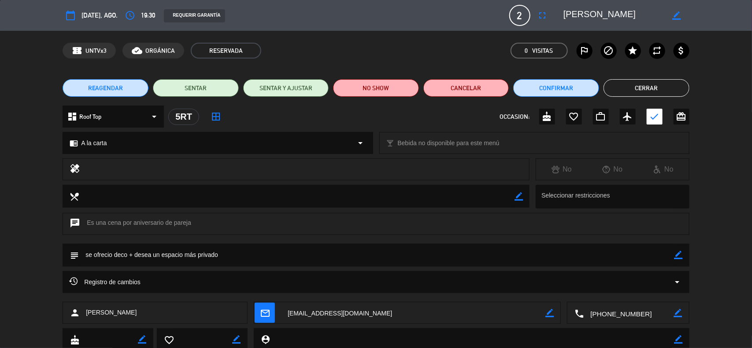
click at [677, 256] on icon "border_color" at bounding box center [678, 255] width 8 height 8
click at [677, 256] on icon at bounding box center [678, 255] width 8 height 8
click at [677, 256] on icon "border_color" at bounding box center [678, 255] width 8 height 8
click at [646, 92] on button "Cerrar" at bounding box center [646, 88] width 86 height 18
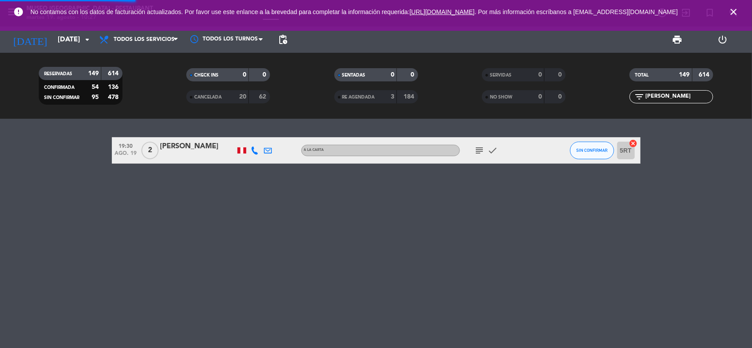
drag, startPoint x: 724, startPoint y: 223, endPoint x: 721, endPoint y: 26, distance: 197.3
click at [725, 223] on div "19:30 [DATE] 2 [PERSON_NAME] A la carta subject check SIN CONFIRMAR 5RT cancel" at bounding box center [376, 233] width 752 height 229
click at [730, 9] on icon "close" at bounding box center [733, 12] width 11 height 11
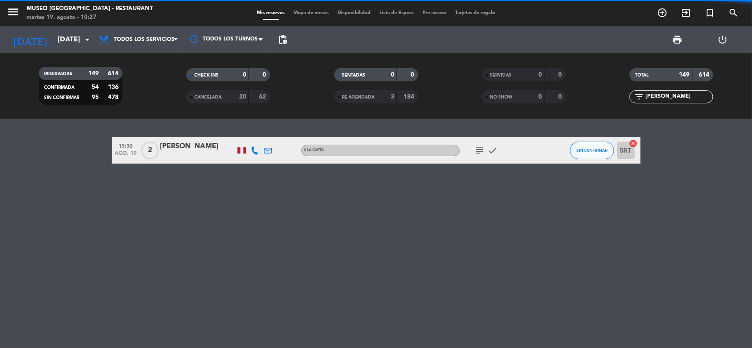
drag, startPoint x: 695, startPoint y: 94, endPoint x: 599, endPoint y: 97, distance: 95.6
click at [599, 97] on div "filter_list [PERSON_NAME]" at bounding box center [672, 96] width 148 height 13
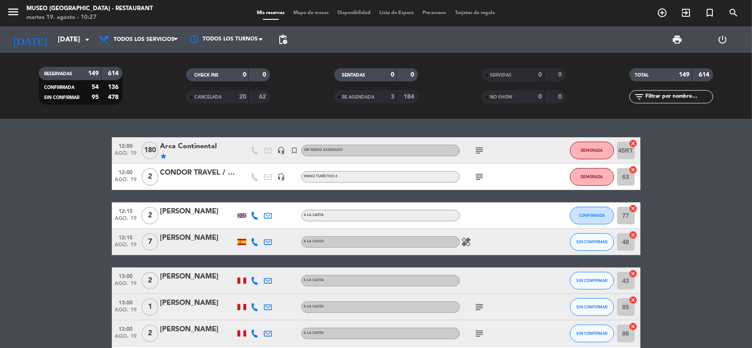
drag, startPoint x: 687, startPoint y: 198, endPoint x: 680, endPoint y: 202, distance: 8.3
click at [60, 41] on input "[DATE]" at bounding box center [99, 39] width 93 height 17
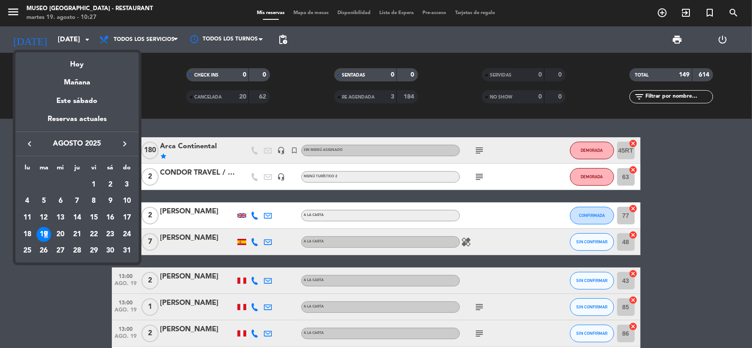
click at [45, 233] on div "19" at bounding box center [44, 234] width 15 height 15
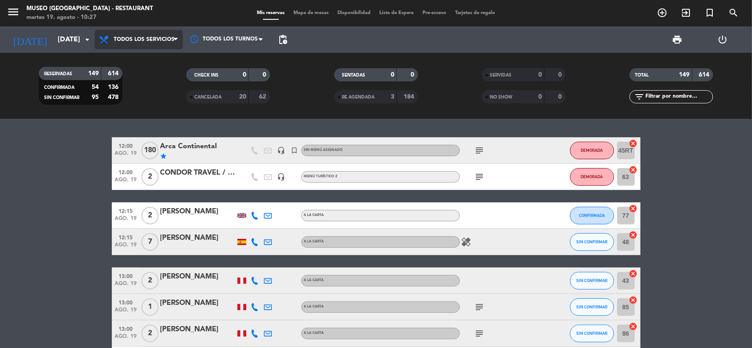
click at [150, 41] on span "Todos los servicios" at bounding box center [144, 40] width 61 height 6
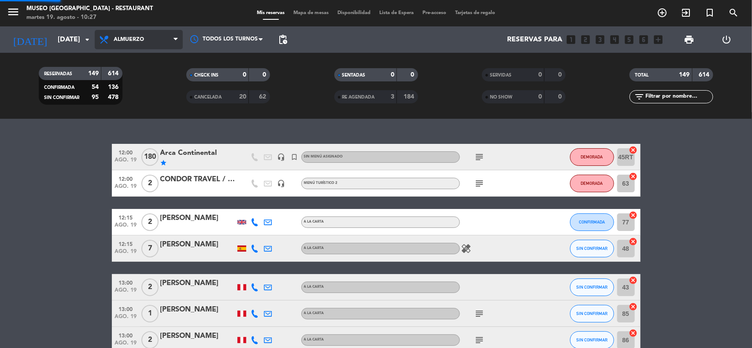
click at [144, 96] on div "menu Museo Larco Café - Restaurant martes 19. agosto - 10:27 Mis reservas Mapa …" at bounding box center [376, 59] width 752 height 119
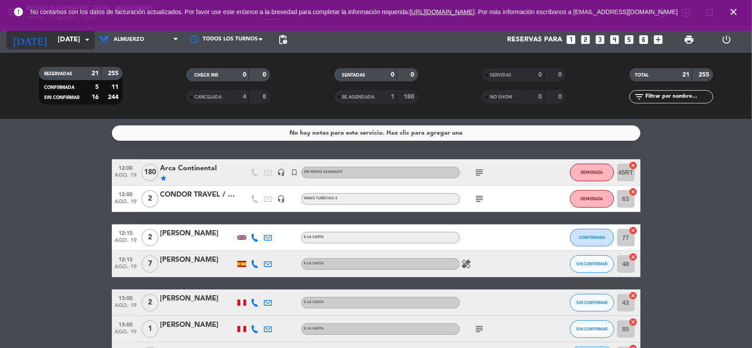
click at [65, 33] on input "[DATE]" at bounding box center [99, 39] width 93 height 17
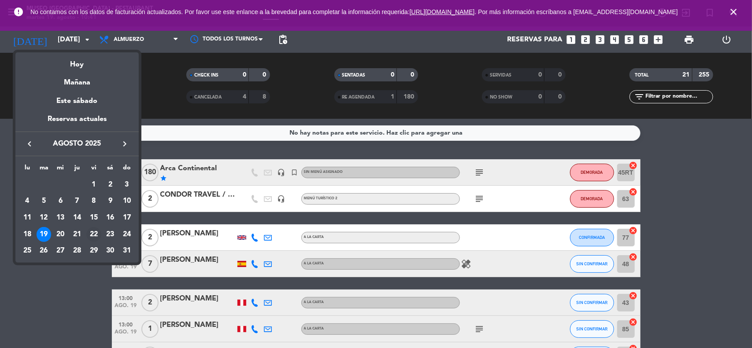
click at [93, 234] on div "22" at bounding box center [93, 234] width 15 height 15
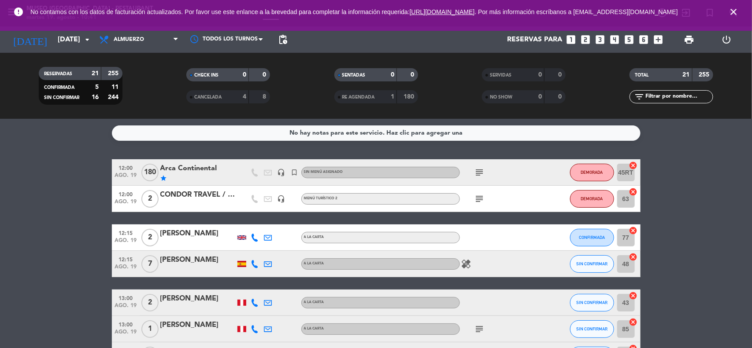
type input "vie. 22 ago."
click at [152, 34] on span "Almuerzo" at bounding box center [139, 39] width 88 height 19
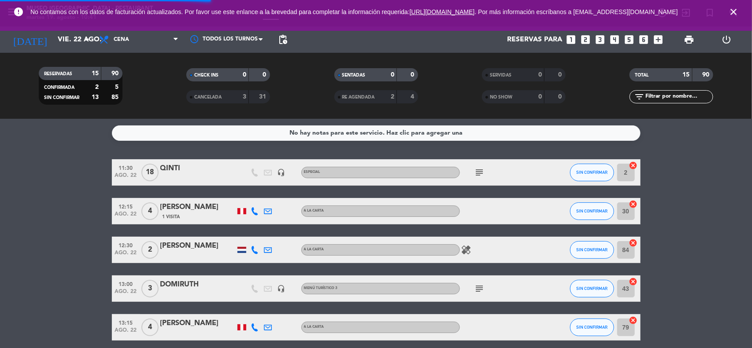
click at [589, 38] on icon "looks_two" at bounding box center [585, 39] width 11 height 11
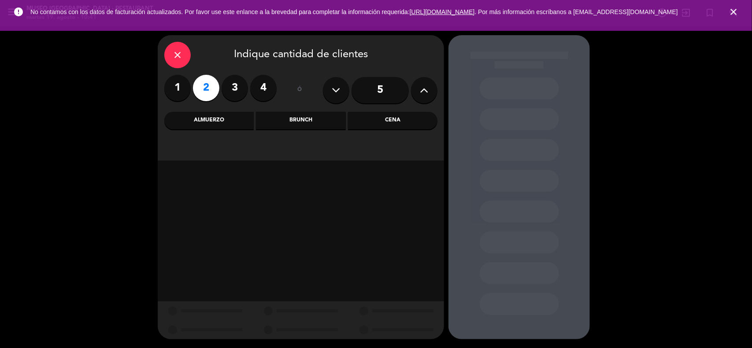
drag, startPoint x: 399, startPoint y: 117, endPoint x: 389, endPoint y: 119, distance: 9.8
click at [396, 119] on div "Cena" at bounding box center [392, 121] width 89 height 18
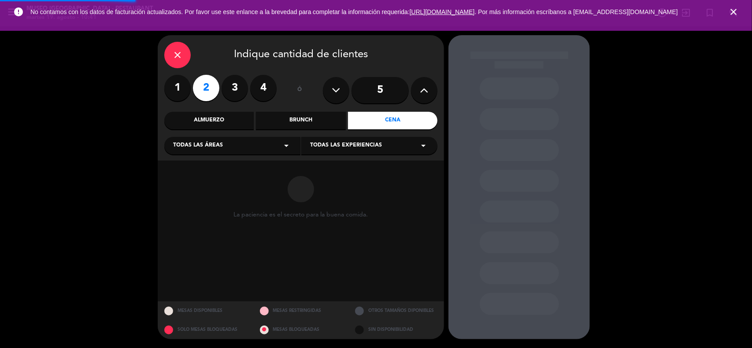
click at [217, 144] on span "Todas las áreas" at bounding box center [198, 145] width 50 height 9
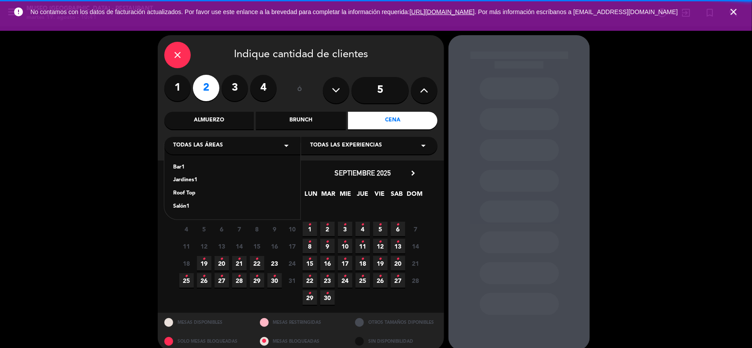
click at [186, 194] on div "Roof Top" at bounding box center [232, 193] width 118 height 9
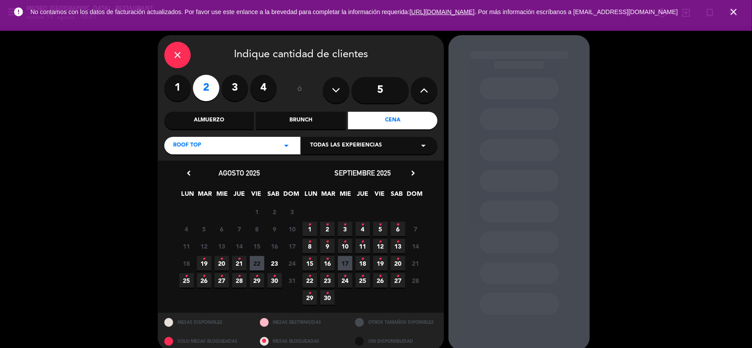
click at [257, 260] on span "22" at bounding box center [257, 263] width 15 height 15
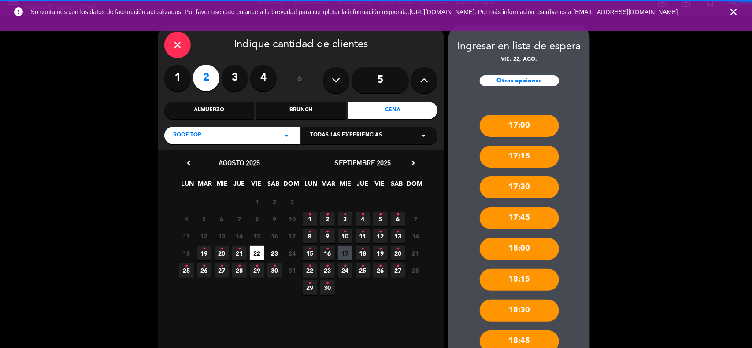
click at [259, 139] on div "Roof Top arrow_drop_down" at bounding box center [232, 136] width 136 height 18
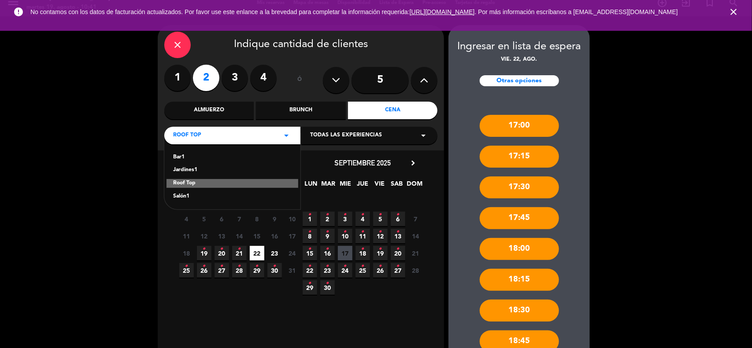
click at [181, 199] on div "Salón1" at bounding box center [232, 196] width 118 height 9
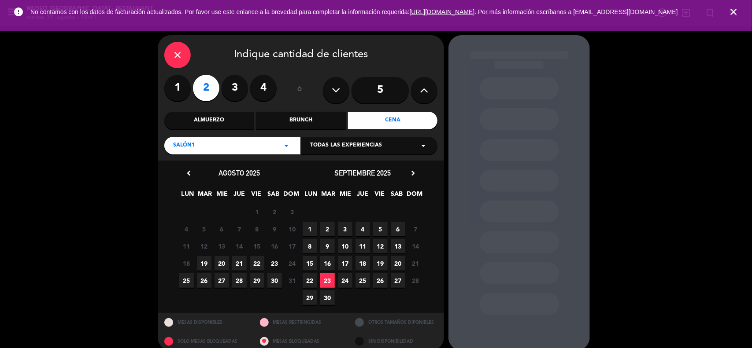
click at [253, 263] on span "22" at bounding box center [257, 263] width 15 height 15
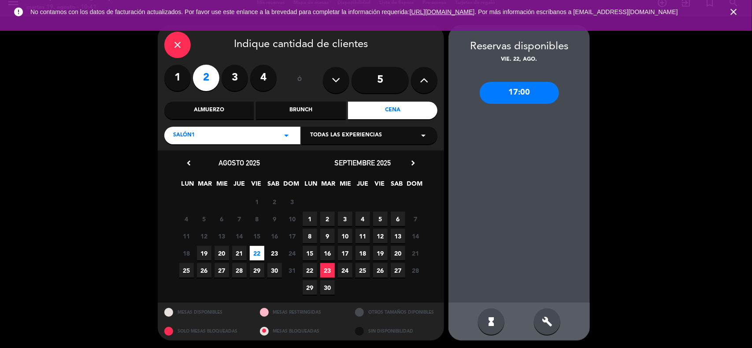
drag, startPoint x: 259, startPoint y: 133, endPoint x: 255, endPoint y: 137, distance: 5.6
click at [258, 133] on div "Salón1 arrow_drop_down" at bounding box center [232, 136] width 136 height 18
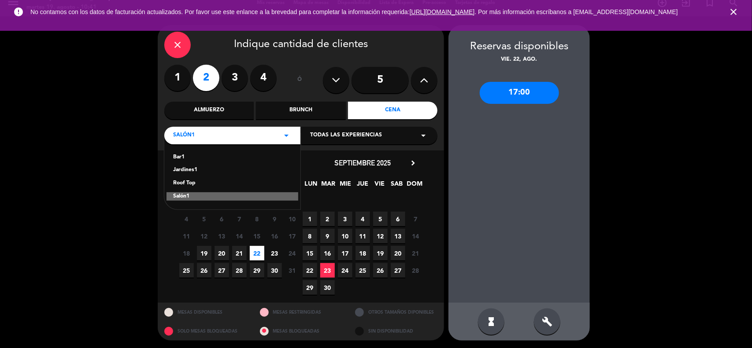
click at [192, 170] on div "Jardines1" at bounding box center [232, 170] width 118 height 9
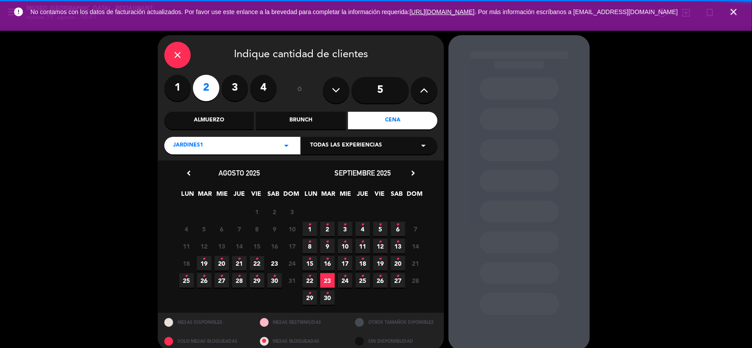
click at [256, 262] on icon "•" at bounding box center [256, 259] width 3 height 14
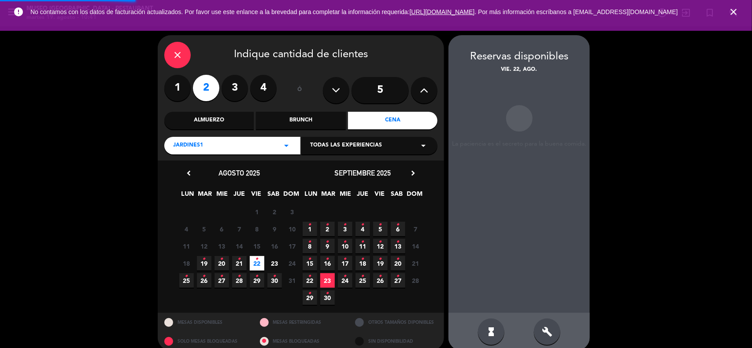
scroll to position [10, 0]
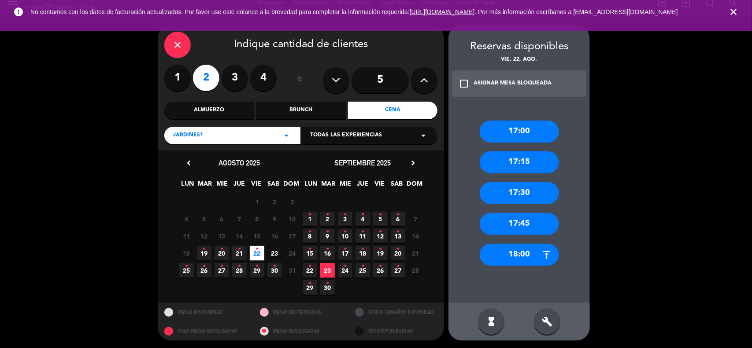
click at [216, 112] on div "Almuerzo" at bounding box center [208, 111] width 89 height 18
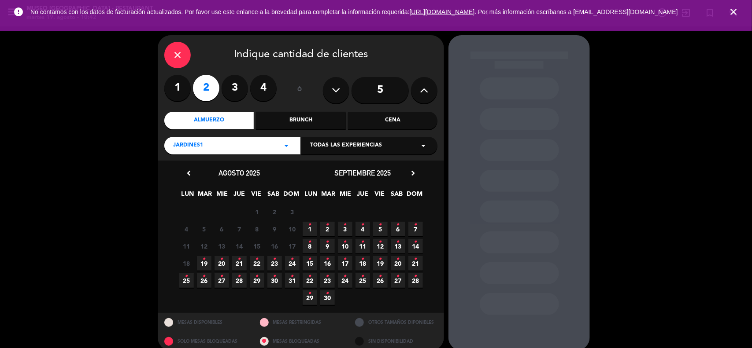
click at [293, 260] on icon "•" at bounding box center [292, 259] width 3 height 14
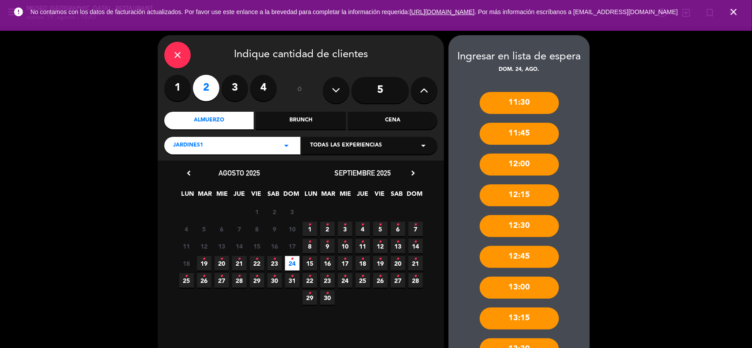
click at [254, 147] on div "Jardines1 arrow_drop_down" at bounding box center [232, 146] width 136 height 18
click at [188, 193] on div "Roof Top" at bounding box center [232, 193] width 118 height 9
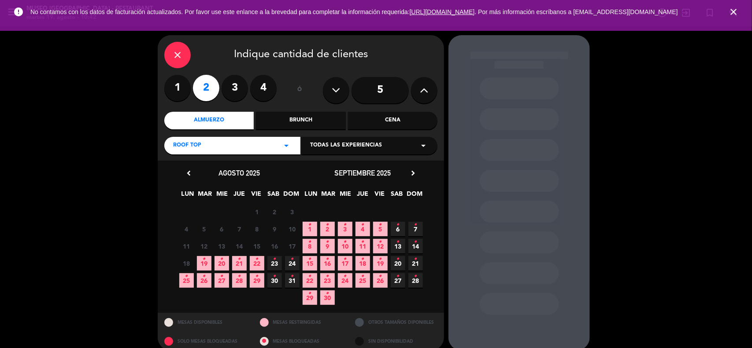
click at [291, 263] on icon "•" at bounding box center [292, 259] width 3 height 14
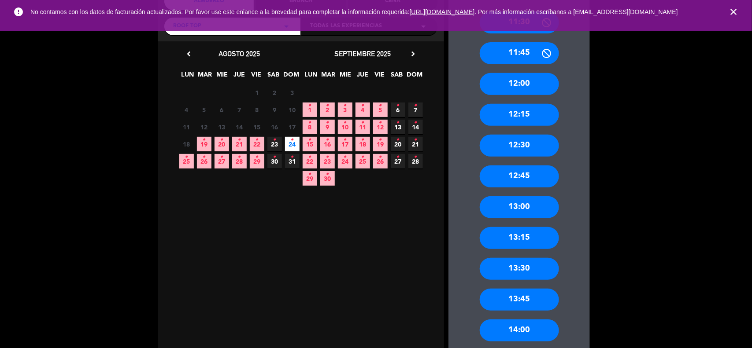
scroll to position [10, 0]
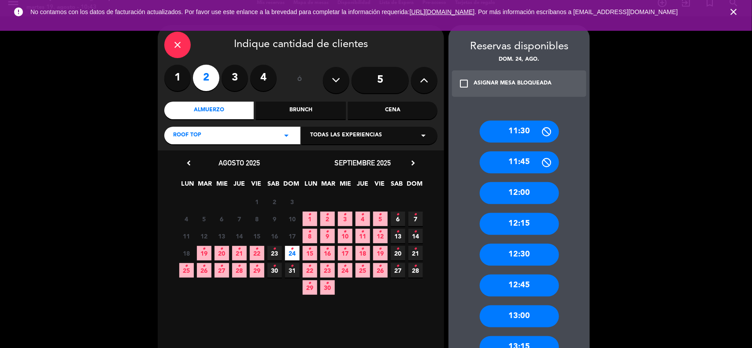
click at [255, 250] on icon "•" at bounding box center [256, 249] width 3 height 14
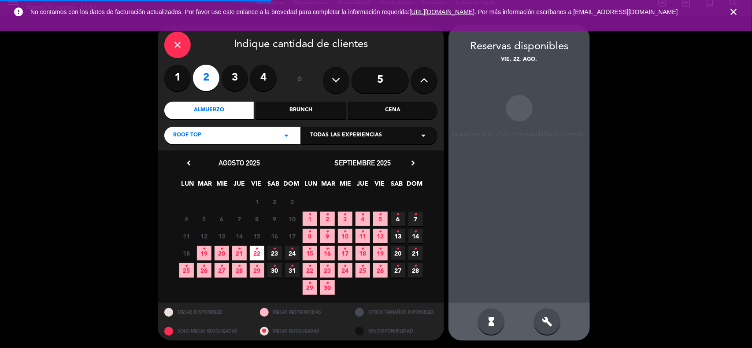
click at [406, 108] on div "Cena" at bounding box center [392, 111] width 89 height 18
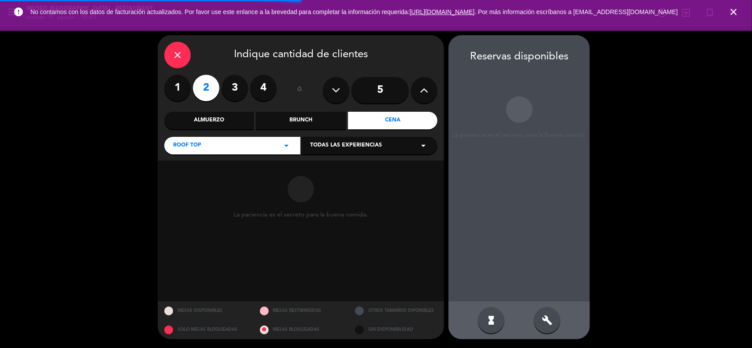
scroll to position [0, 0]
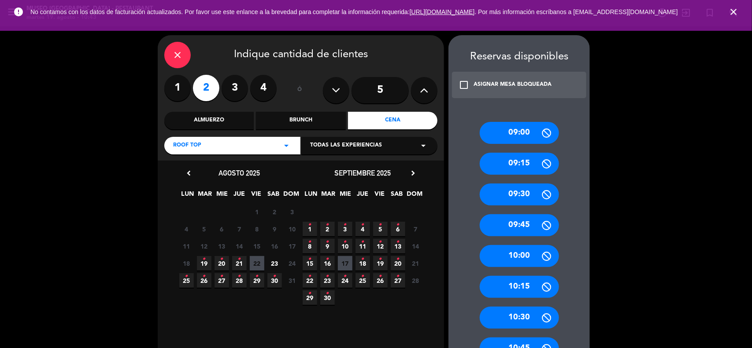
click at [258, 260] on span "22" at bounding box center [257, 263] width 15 height 15
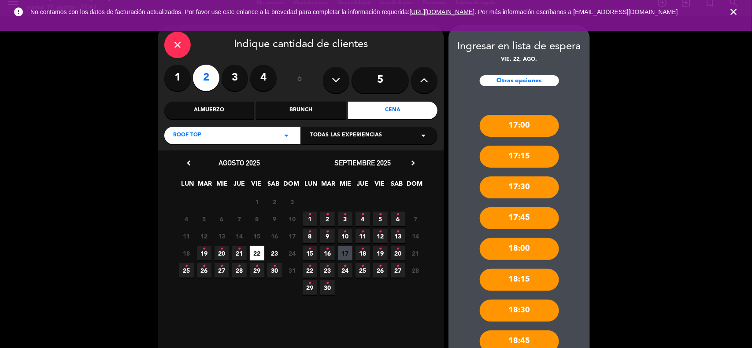
click at [199, 129] on div "Roof Top arrow_drop_down" at bounding box center [232, 136] width 136 height 18
click at [184, 195] on div "Salón1" at bounding box center [232, 196] width 118 height 9
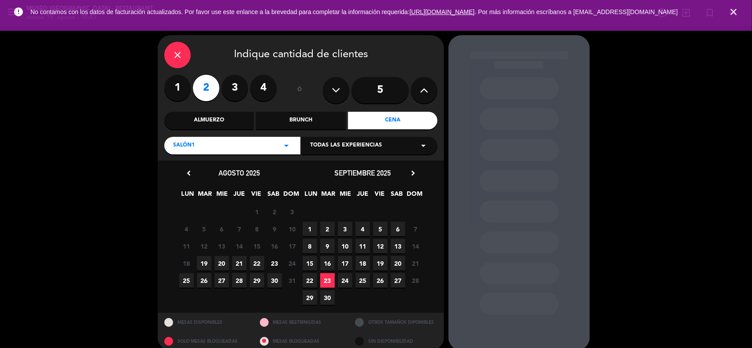
click at [259, 265] on span "22" at bounding box center [257, 263] width 15 height 15
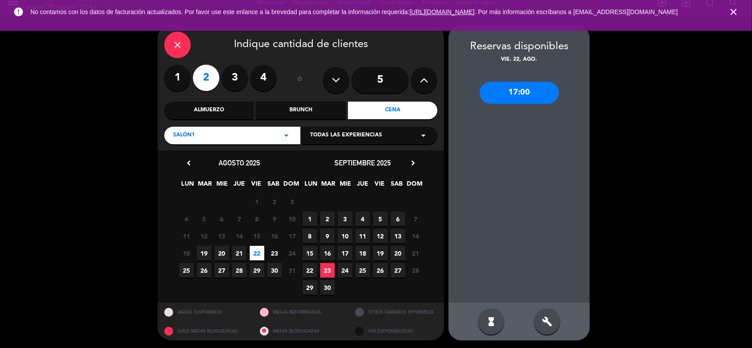
click at [230, 133] on div "Salón1 arrow_drop_down" at bounding box center [232, 136] width 136 height 18
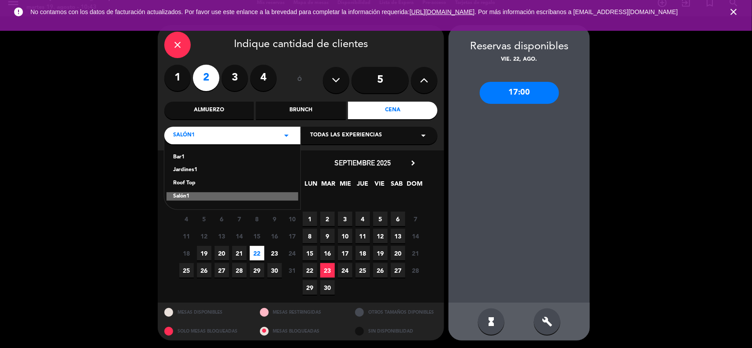
click at [192, 168] on div "Jardines1" at bounding box center [232, 170] width 118 height 9
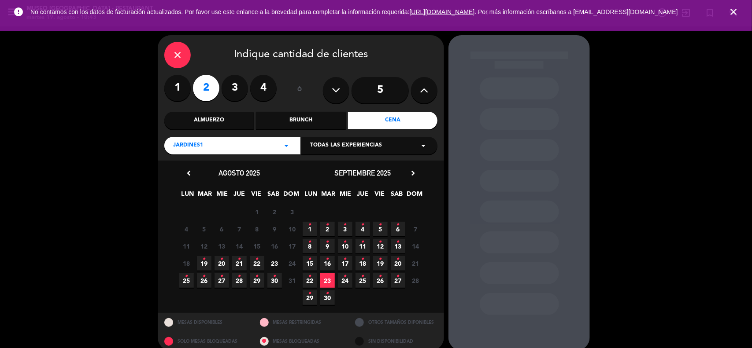
click at [263, 262] on span "22 •" at bounding box center [257, 263] width 15 height 15
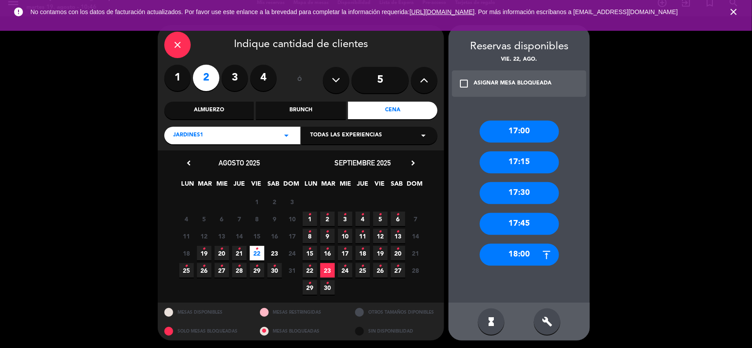
click at [395, 79] on input "5" at bounding box center [379, 80] width 57 height 26
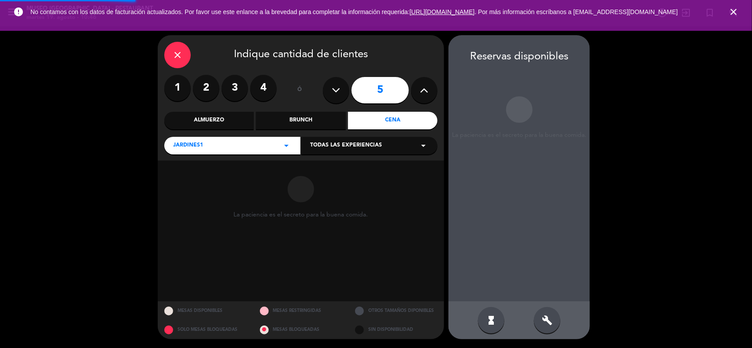
scroll to position [0, 0]
click at [420, 86] on icon at bounding box center [424, 90] width 8 height 13
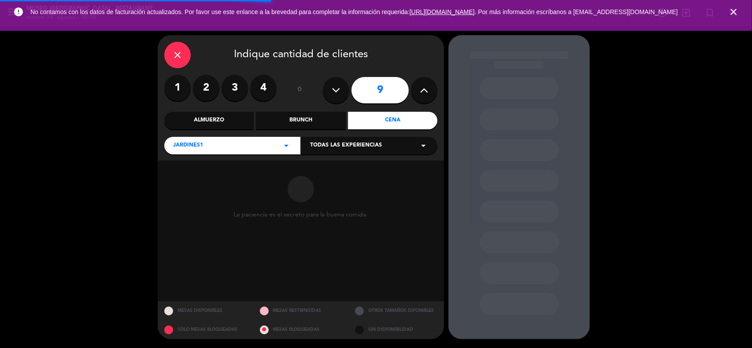
click at [420, 86] on icon at bounding box center [424, 90] width 8 height 13
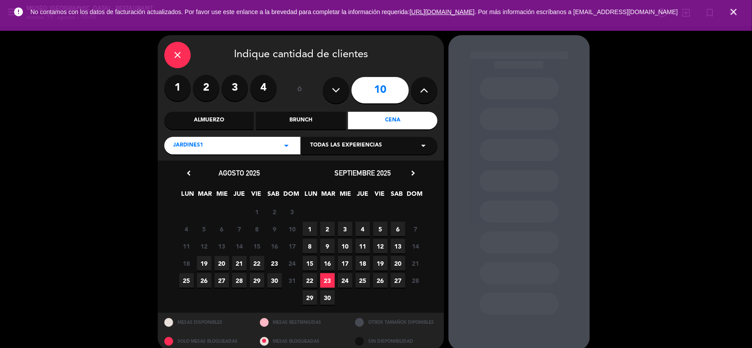
click at [324, 93] on button at bounding box center [336, 90] width 26 height 26
type input "9"
click at [220, 118] on div "Almuerzo" at bounding box center [208, 121] width 89 height 18
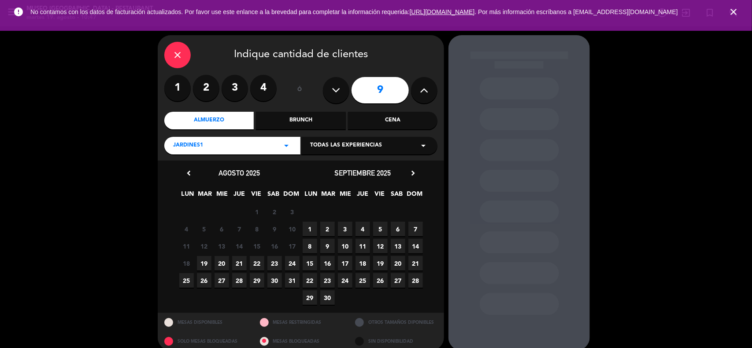
click at [293, 276] on span "31" at bounding box center [292, 281] width 15 height 15
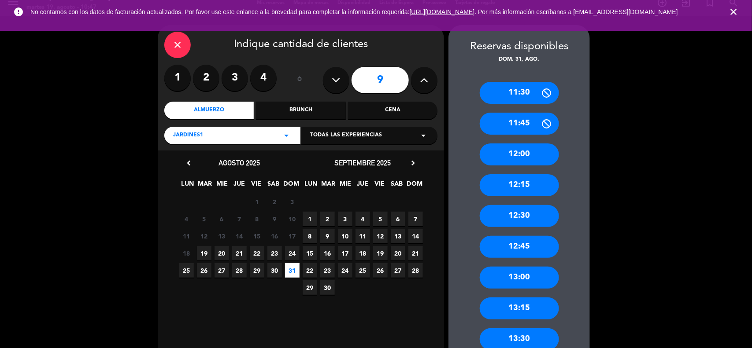
click at [735, 14] on icon "close" at bounding box center [733, 12] width 11 height 11
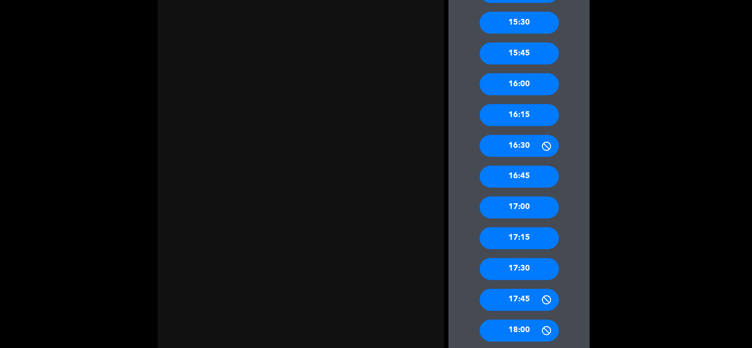
scroll to position [512, 0]
click at [533, 267] on div "17:00" at bounding box center [519, 269] width 79 height 22
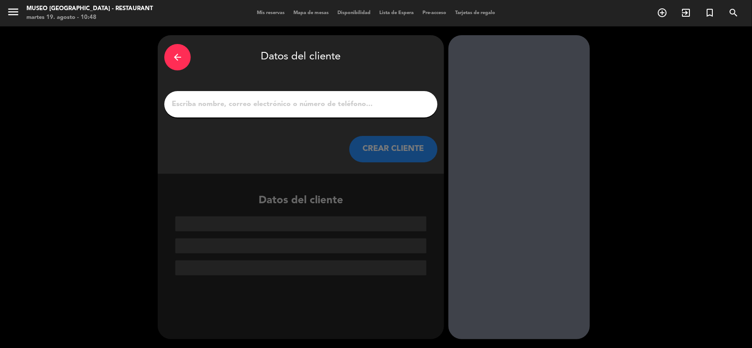
scroll to position [0, 0]
click at [260, 106] on input "1" at bounding box center [301, 104] width 260 height 12
paste input "[PERSON_NAME]"
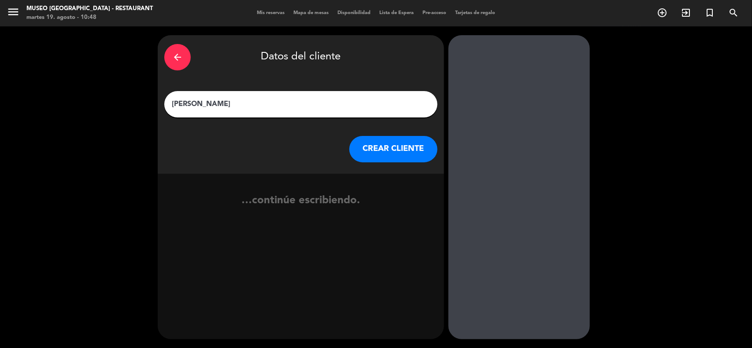
type input "[PERSON_NAME]"
click at [395, 144] on button "CREAR CLIENTE" at bounding box center [393, 149] width 88 height 26
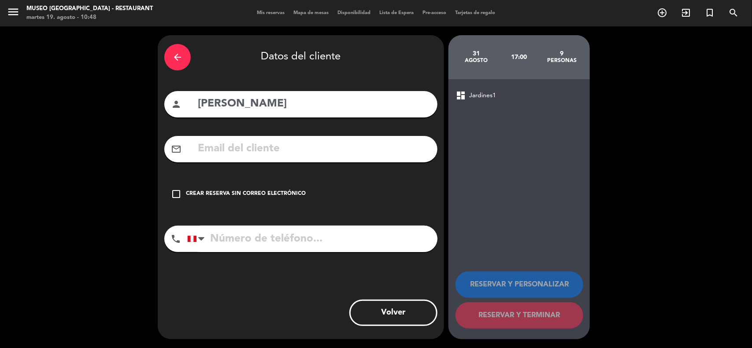
click at [220, 151] on input "text" at bounding box center [314, 149] width 234 height 18
paste input "[EMAIL_ADDRESS][DOMAIN_NAME]"
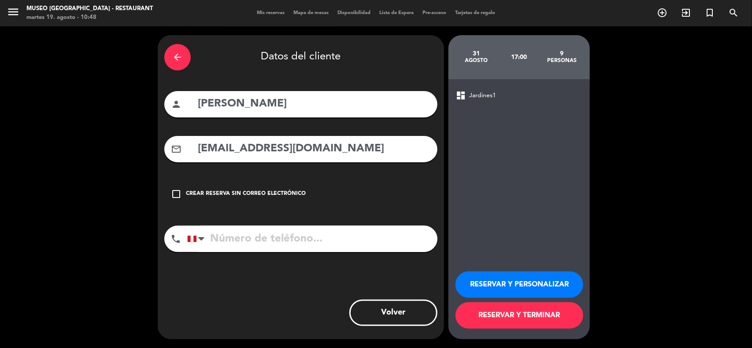
type input "[EMAIL_ADDRESS][DOMAIN_NAME]"
click at [223, 237] on input "tel" at bounding box center [312, 239] width 250 height 26
paste input "[PHONE_NUMBER]"
type input "[PHONE_NUMBER]"
click at [506, 286] on button "RESERVAR Y PERSONALIZAR" at bounding box center [519, 285] width 128 height 26
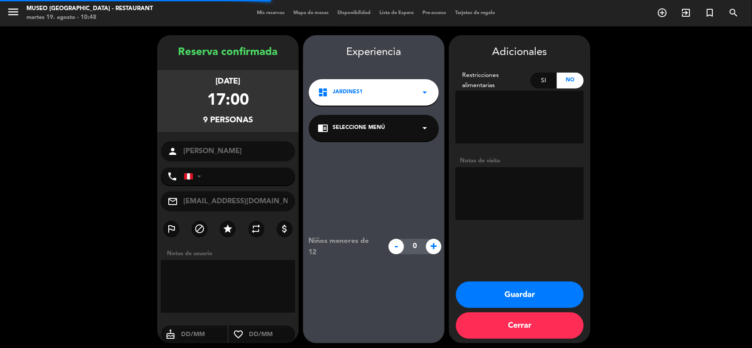
type input "[PHONE_NUMBER]"
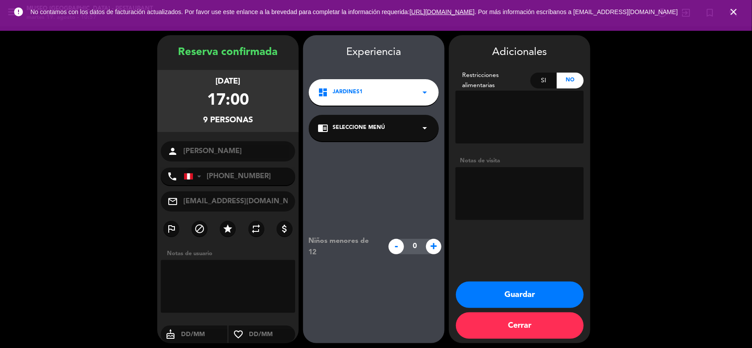
scroll to position [4, 0]
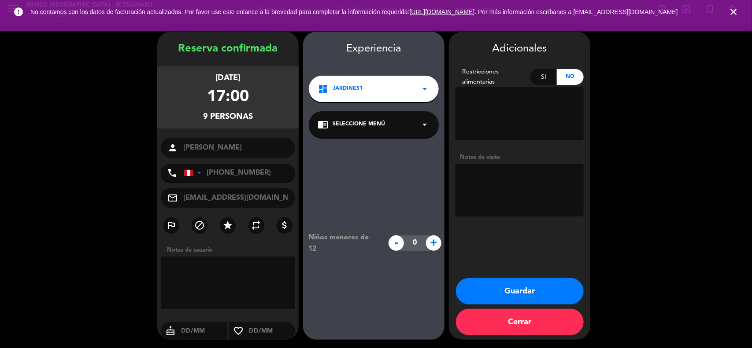
drag, startPoint x: 392, startPoint y: 124, endPoint x: 382, endPoint y: 129, distance: 11.8
click at [392, 124] on div "chrome_reader_mode Seleccione Menú arrow_drop_down" at bounding box center [374, 124] width 130 height 26
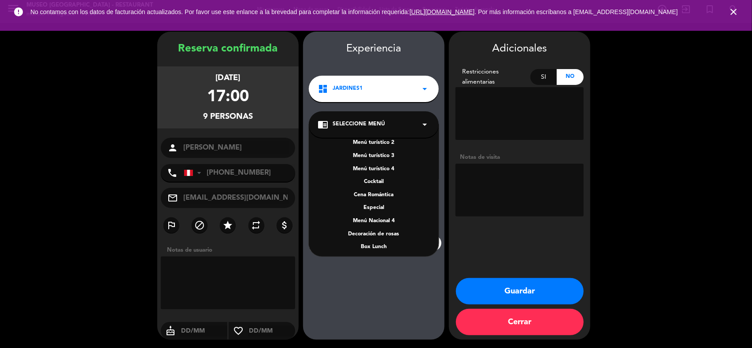
scroll to position [113, 0]
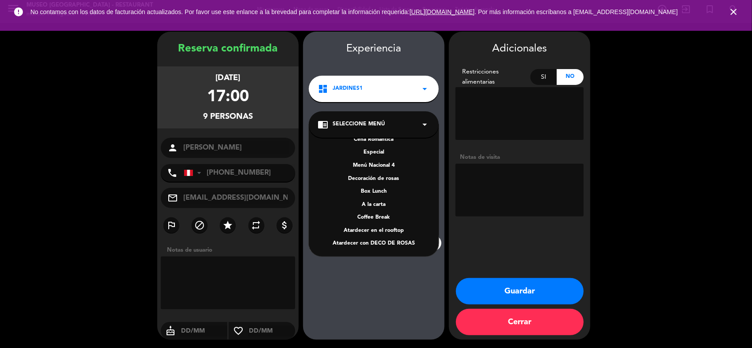
click at [380, 205] on div "A la carta" at bounding box center [374, 205] width 112 height 9
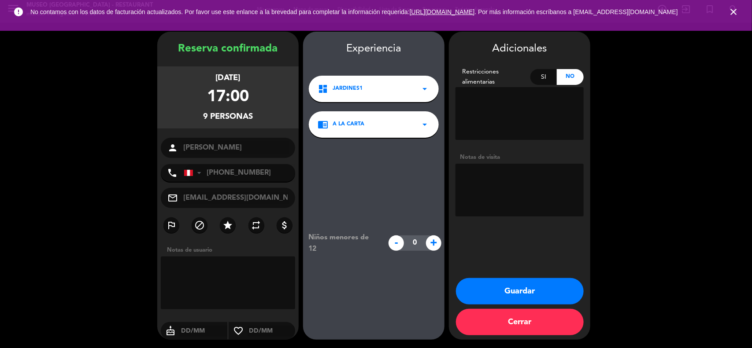
click at [508, 287] on button "Guardar" at bounding box center [520, 291] width 128 height 26
click at [734, 13] on icon "close" at bounding box center [733, 12] width 11 height 11
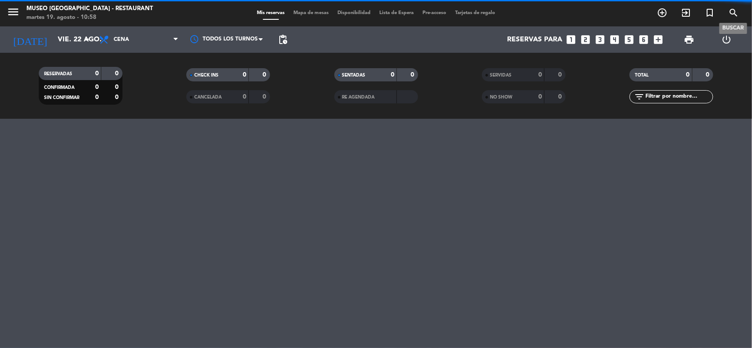
click at [734, 8] on icon "search" at bounding box center [733, 12] width 11 height 11
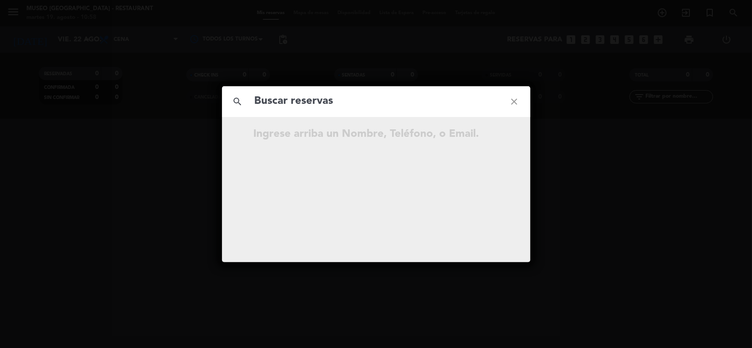
click at [369, 103] on input "text" at bounding box center [376, 101] width 245 height 18
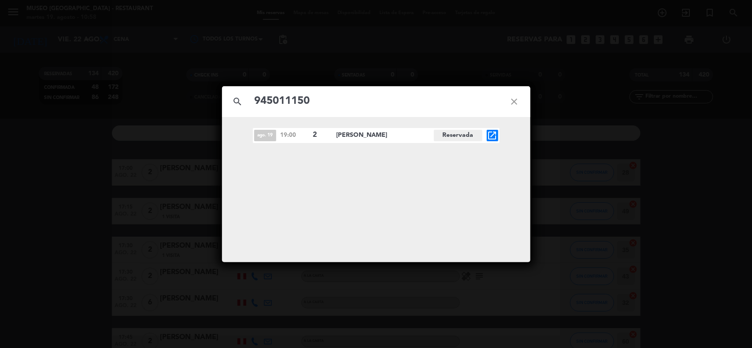
type input "945011150"
click at [492, 137] on icon "open_in_new" at bounding box center [492, 135] width 11 height 11
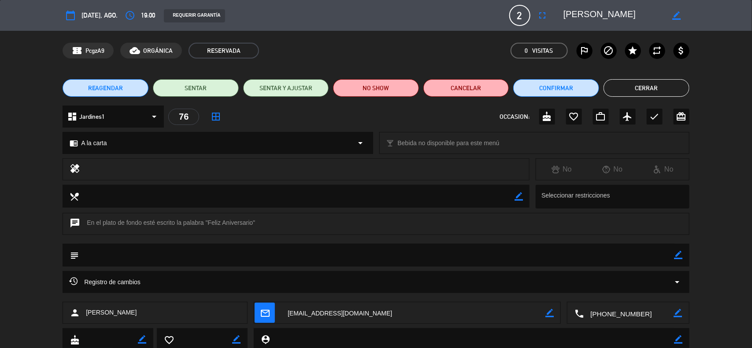
drag, startPoint x: 677, startPoint y: 253, endPoint x: 593, endPoint y: 261, distance: 84.9
click at [677, 253] on icon "border_color" at bounding box center [678, 255] width 8 height 8
click at [567, 256] on textarea at bounding box center [376, 255] width 595 height 22
type textarea "EN EL PLATO DE POSTRE: Feliz Aniversario"
click at [677, 250] on div at bounding box center [678, 255] width 8 height 23
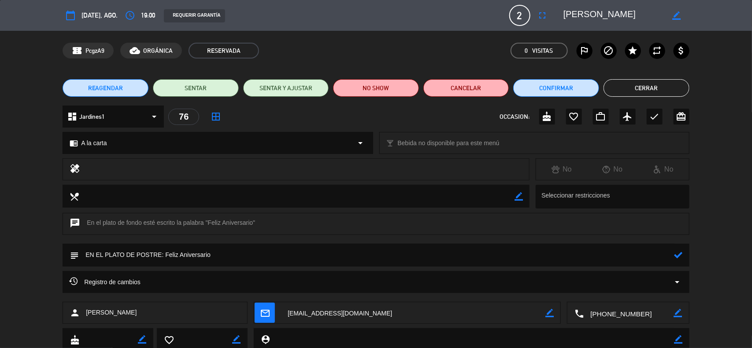
click at [677, 255] on icon at bounding box center [678, 255] width 8 height 8
drag, startPoint x: 645, startPoint y: 14, endPoint x: 558, endPoint y: 12, distance: 86.8
click at [559, 14] on div "border_color" at bounding box center [623, 15] width 132 height 16
click at [677, 257] on icon "border_color" at bounding box center [678, 255] width 8 height 8
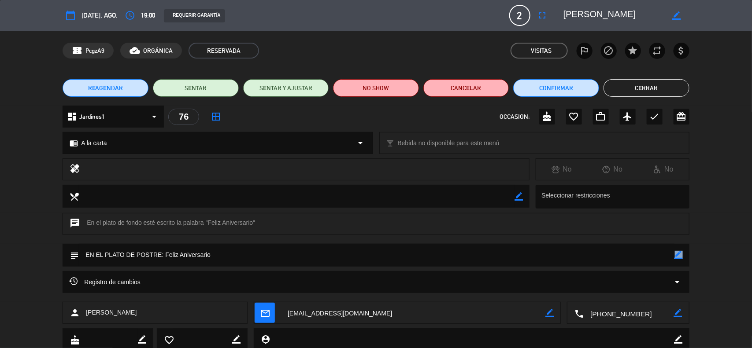
click at [677, 257] on icon "border_color" at bounding box center [678, 255] width 8 height 8
click at [628, 86] on button "Cerrar" at bounding box center [646, 88] width 86 height 18
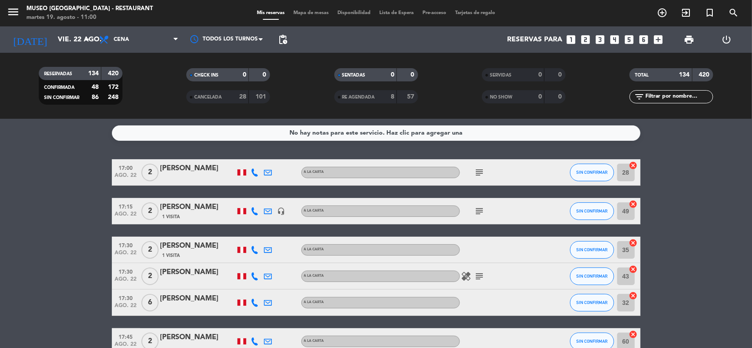
click at [308, 11] on span "Mapa de mesas" at bounding box center [311, 13] width 44 height 5
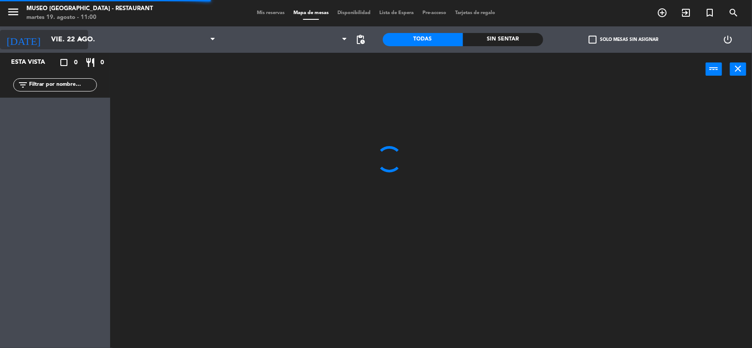
click at [73, 37] on input "vie. 22 ago." at bounding box center [93, 39] width 93 height 17
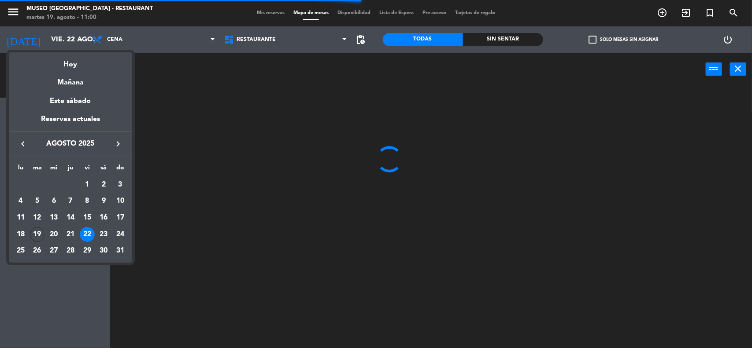
click at [39, 234] on div "19" at bounding box center [37, 234] width 15 height 15
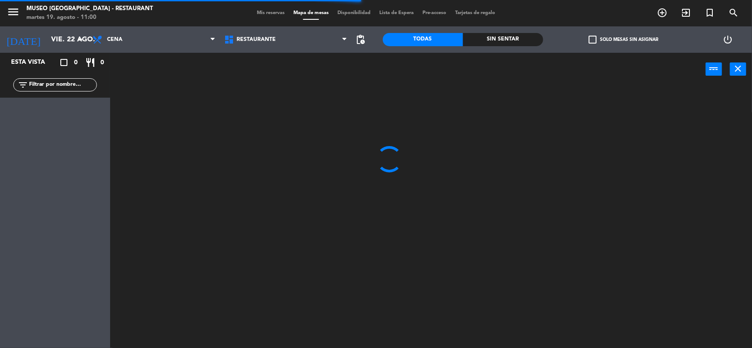
type input "[DATE]"
click at [144, 40] on span "Cena" at bounding box center [154, 39] width 132 height 19
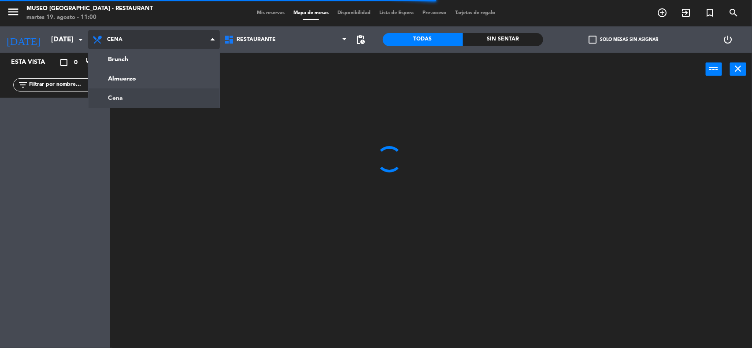
click at [139, 89] on ng-component "menu [GEOGRAPHIC_DATA] - Restaurant martes 19. agosto - 11:00 Mis reservas Mapa…" at bounding box center [376, 175] width 752 height 350
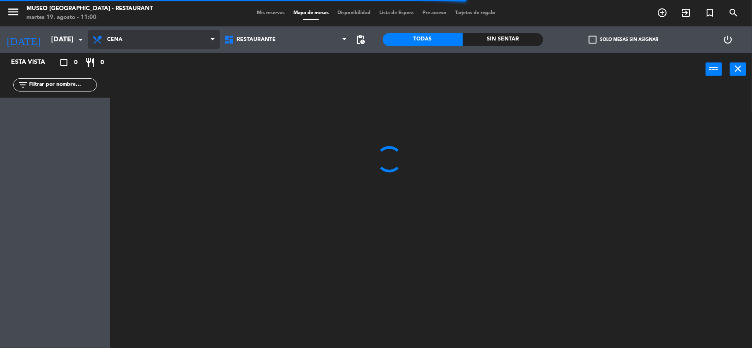
click at [143, 39] on span "Cena" at bounding box center [154, 39] width 132 height 19
click at [137, 70] on ng-component "menu Museo Larco Café - Restaurant martes 19. agosto - 11:00 Mis reservas Mapa …" at bounding box center [376, 175] width 752 height 350
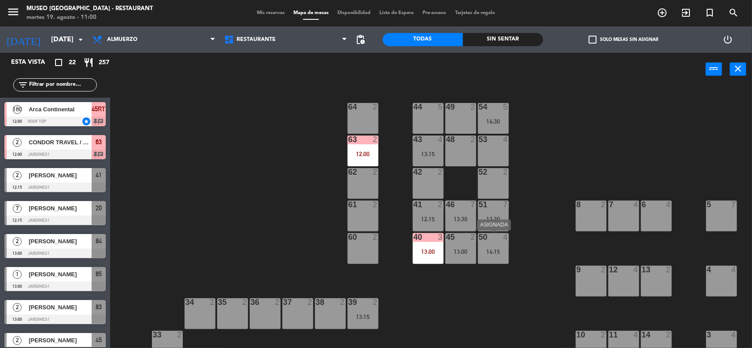
click at [496, 247] on div "50 4 14:15" at bounding box center [493, 248] width 31 height 31
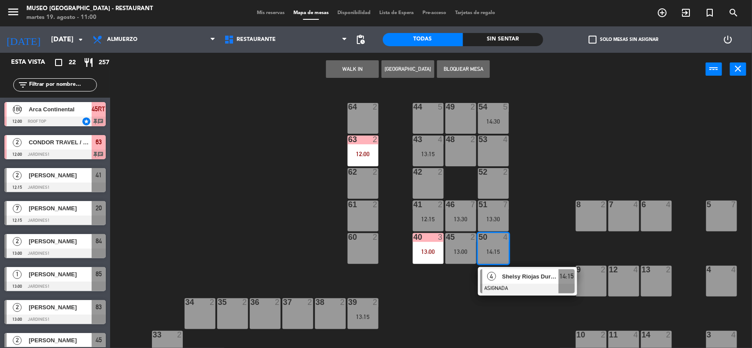
click at [421, 115] on div "44 5" at bounding box center [428, 118] width 31 height 31
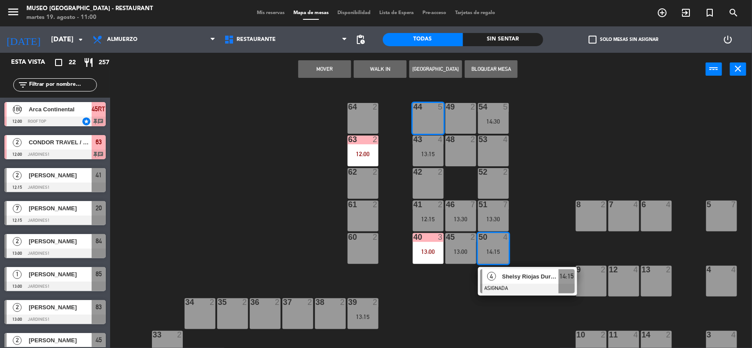
click at [320, 64] on button "Mover" at bounding box center [324, 69] width 53 height 18
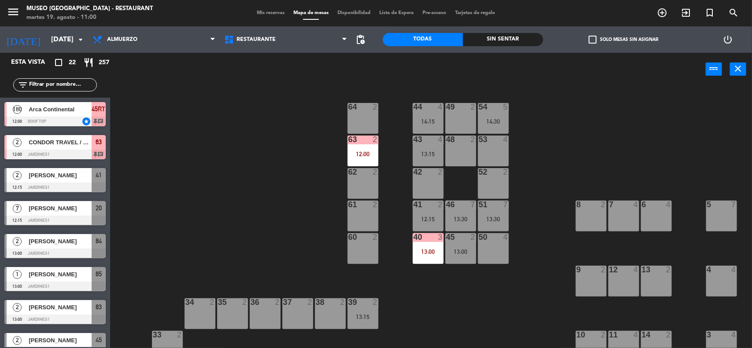
click at [496, 220] on div "13:30" at bounding box center [493, 219] width 31 height 6
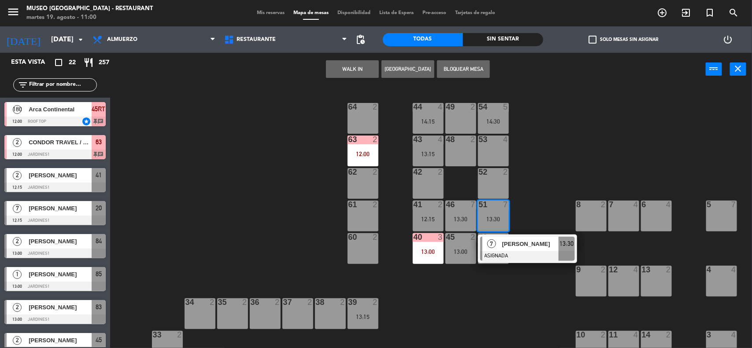
click at [518, 246] on span "[PERSON_NAME]" at bounding box center [530, 244] width 56 height 9
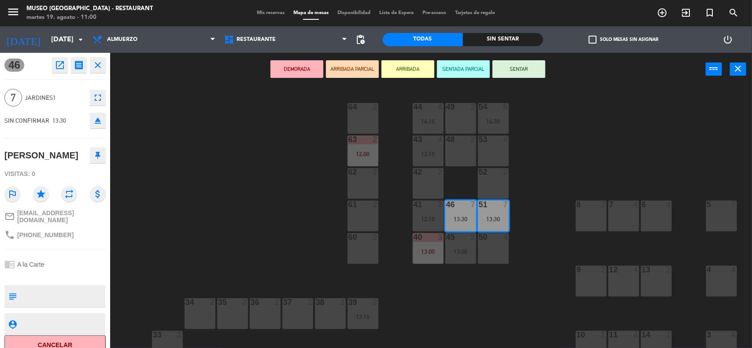
click at [492, 153] on div "53 4" at bounding box center [493, 151] width 31 height 31
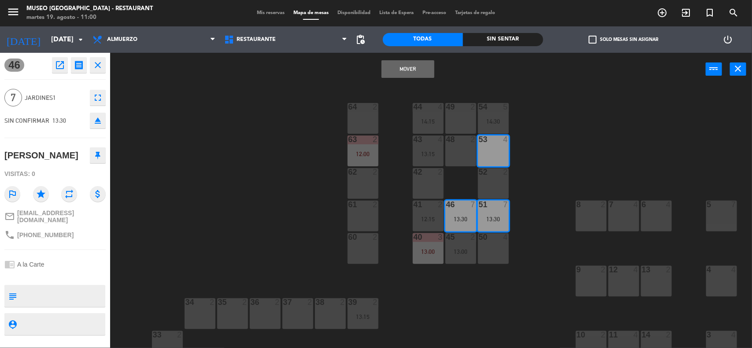
click at [465, 152] on div "48 2" at bounding box center [460, 151] width 31 height 31
click at [404, 62] on button "Mover y Unir" at bounding box center [407, 69] width 53 height 18
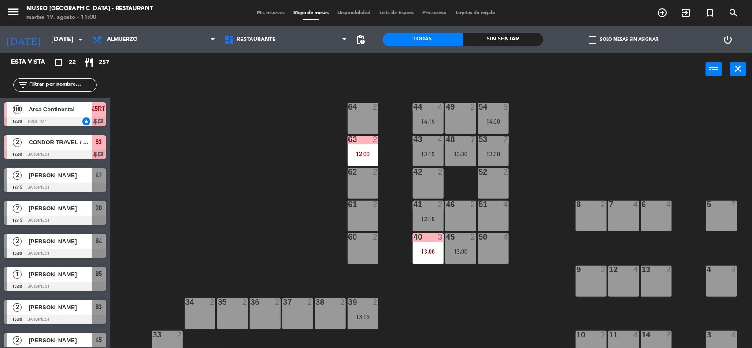
scroll to position [1, 0]
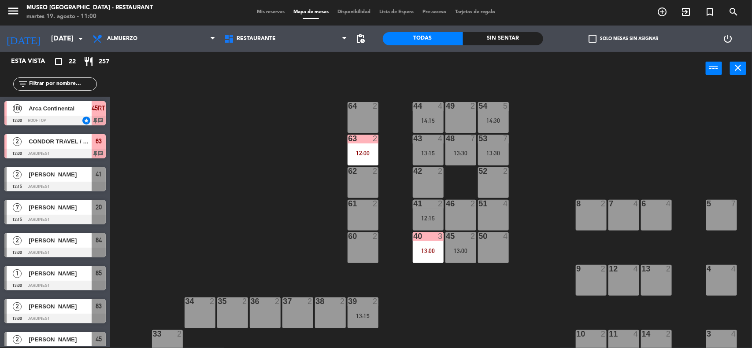
click at [457, 255] on div "45 2 13:00" at bounding box center [460, 248] width 31 height 31
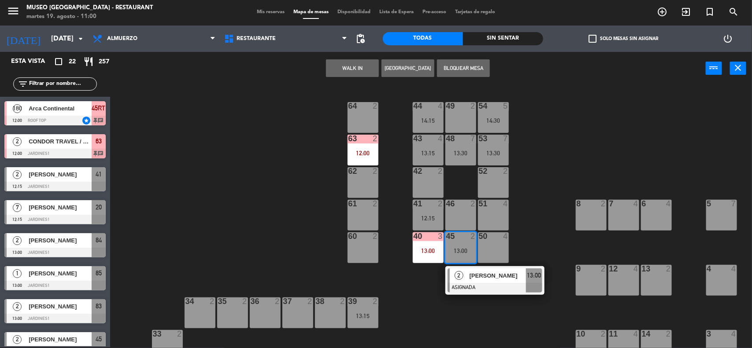
click at [468, 274] on div "2 [PERSON_NAME] ASIGNADA 13:00" at bounding box center [495, 280] width 112 height 29
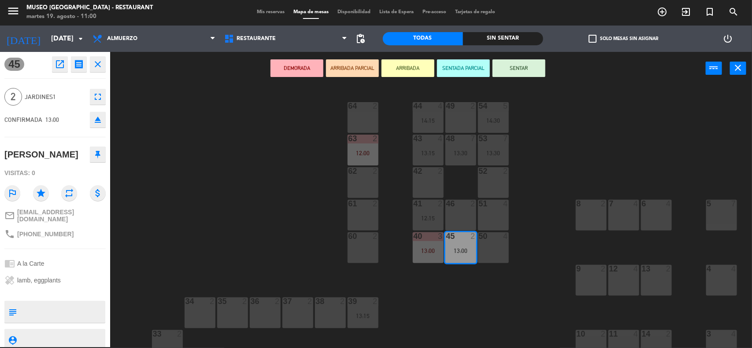
click at [361, 114] on div "64 2" at bounding box center [363, 117] width 31 height 31
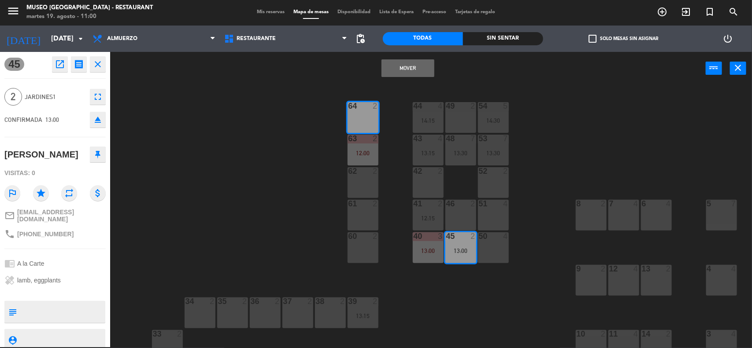
click at [410, 68] on button "Mover" at bounding box center [407, 68] width 53 height 18
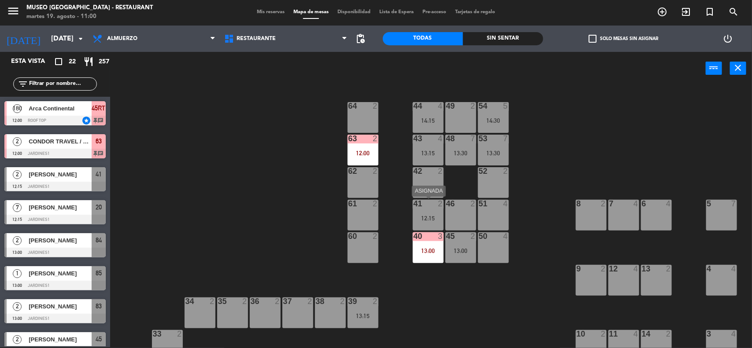
click at [432, 218] on div "12:15" at bounding box center [428, 218] width 31 height 6
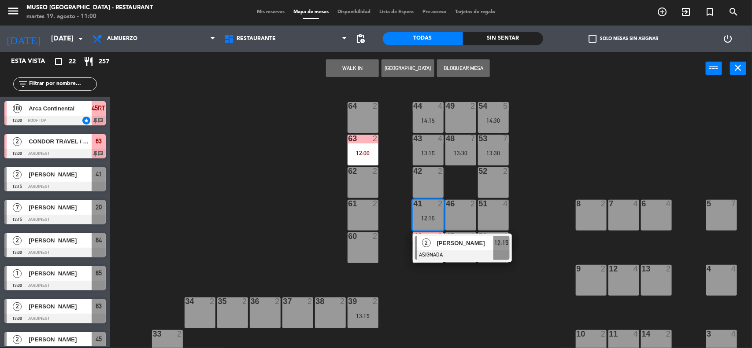
click at [449, 243] on span "[PERSON_NAME]" at bounding box center [465, 243] width 56 height 9
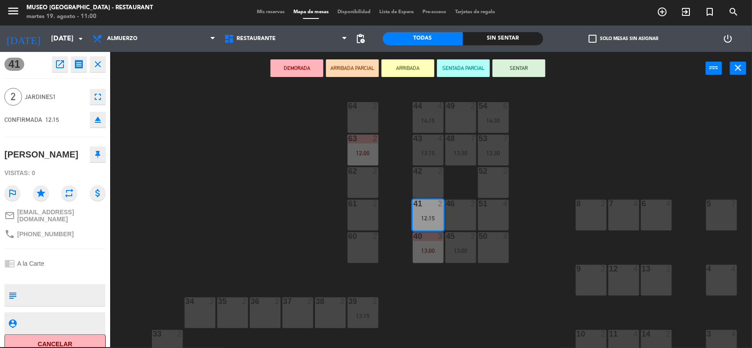
click at [363, 184] on div "62 2" at bounding box center [363, 182] width 31 height 31
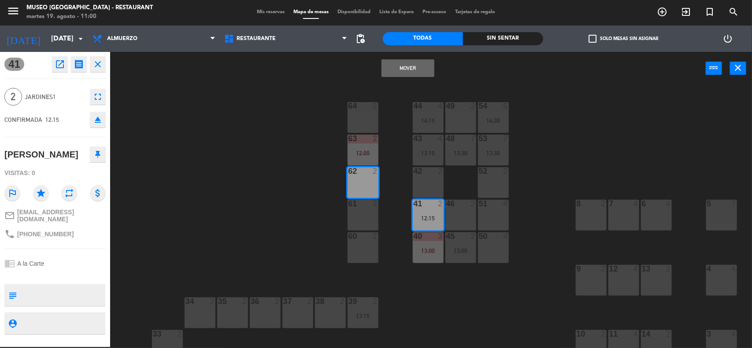
click at [391, 69] on button "Mover" at bounding box center [407, 68] width 53 height 18
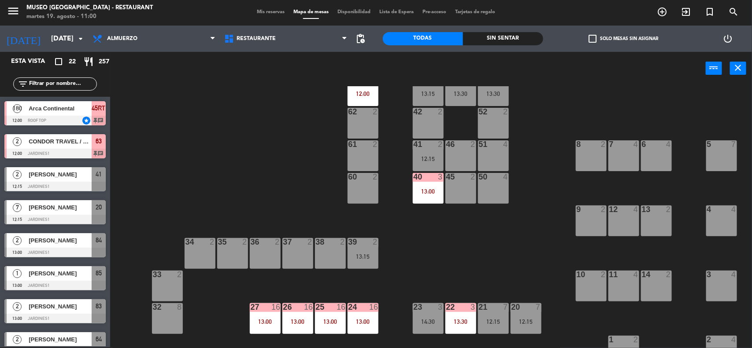
scroll to position [165, 0]
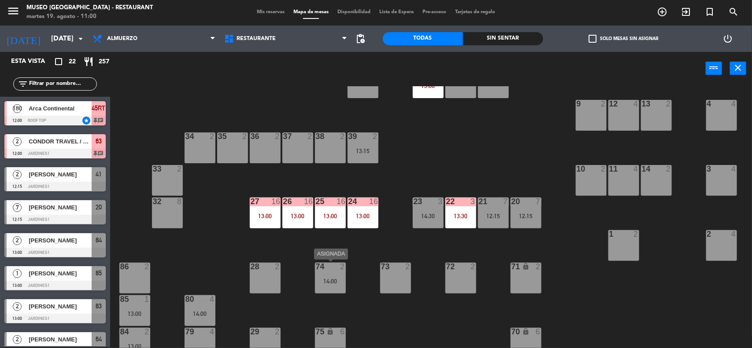
click at [323, 279] on div "14:00" at bounding box center [330, 281] width 31 height 6
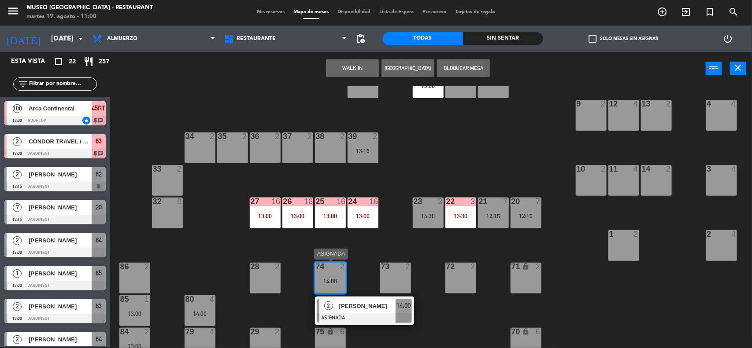
click at [351, 312] on div "[PERSON_NAME]" at bounding box center [366, 306] width 57 height 15
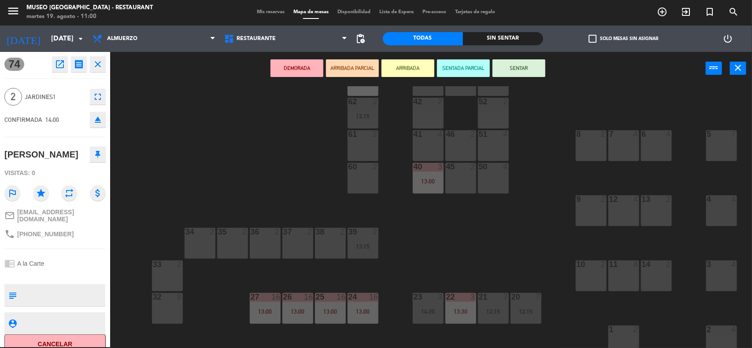
scroll to position [0, 0]
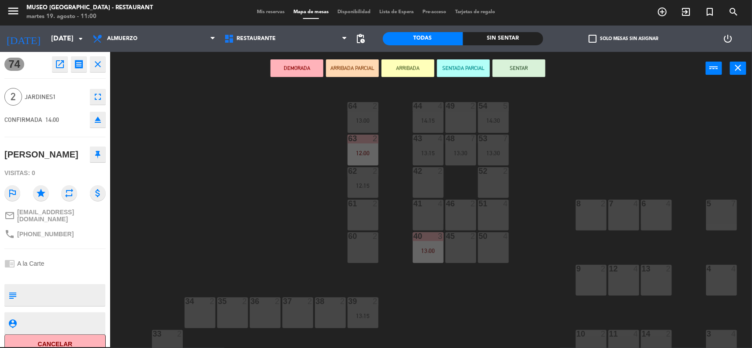
click at [366, 244] on div "60 2" at bounding box center [363, 248] width 31 height 31
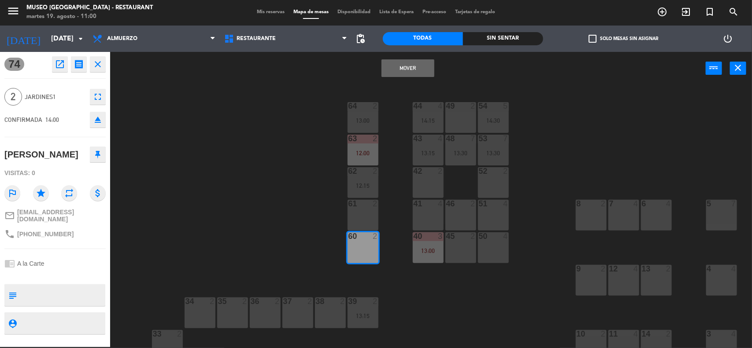
click at [405, 62] on button "Mover" at bounding box center [407, 68] width 53 height 18
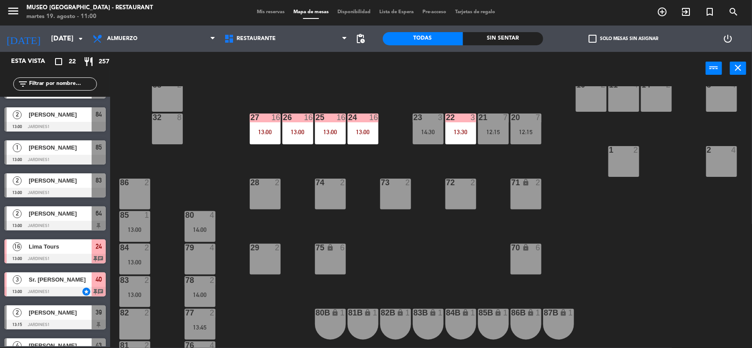
scroll to position [370, 0]
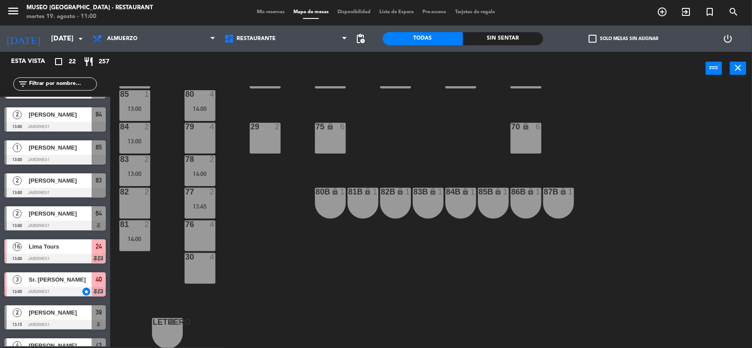
click at [196, 200] on div "77 2 13:45" at bounding box center [200, 203] width 31 height 31
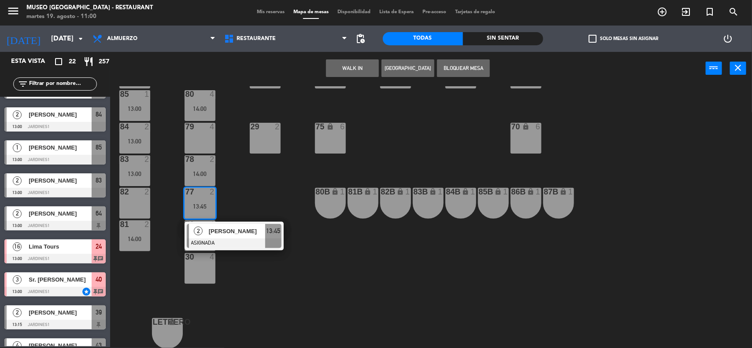
click at [228, 236] on span "[PERSON_NAME]" at bounding box center [237, 231] width 56 height 9
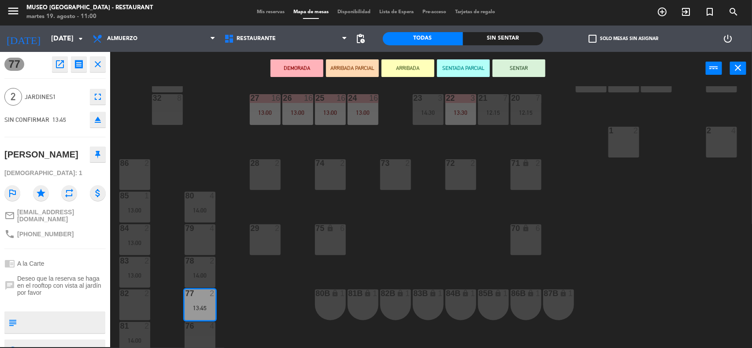
scroll to position [95, 0]
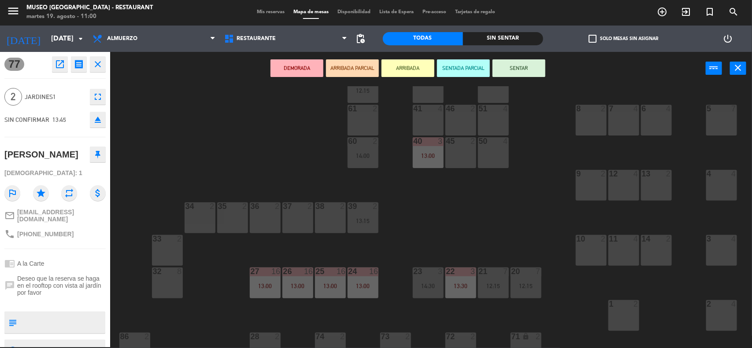
click at [454, 122] on div "46 2" at bounding box center [460, 120] width 31 height 31
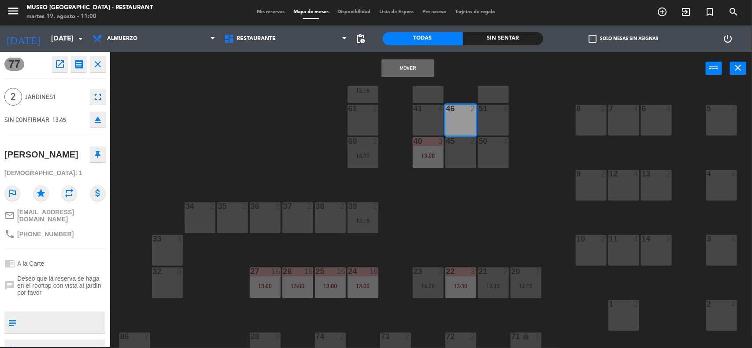
click at [399, 63] on button "Mover" at bounding box center [407, 68] width 53 height 18
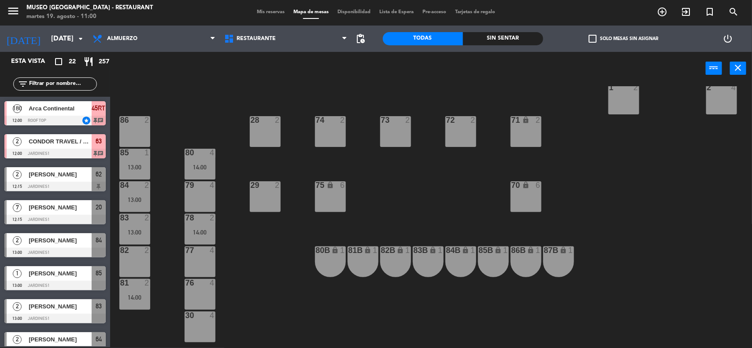
scroll to position [315, 0]
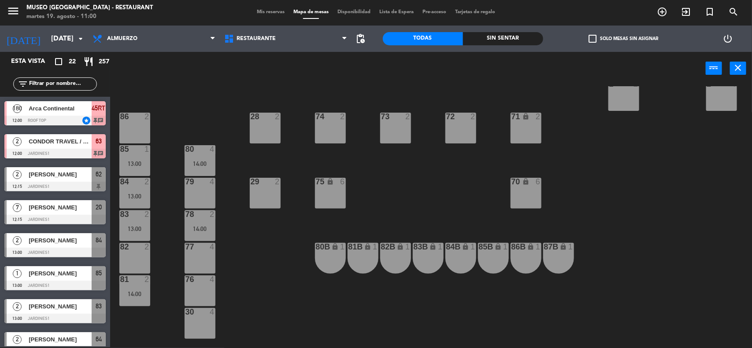
click at [196, 222] on div "78 2 14:00" at bounding box center [200, 226] width 31 height 31
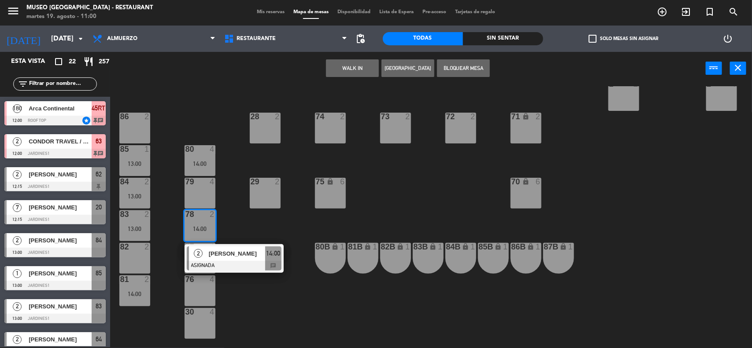
click at [222, 254] on span "[PERSON_NAME]" at bounding box center [237, 253] width 56 height 9
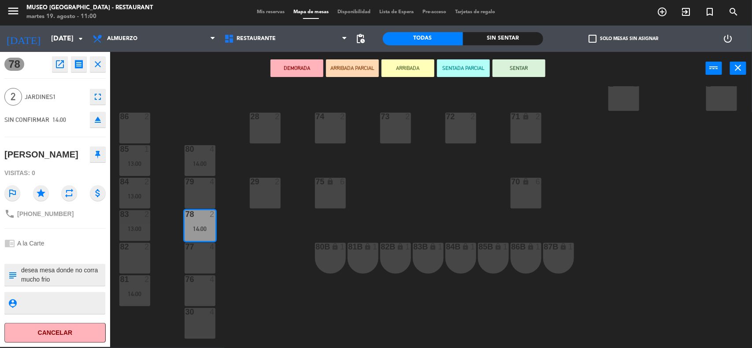
scroll to position [40, 0]
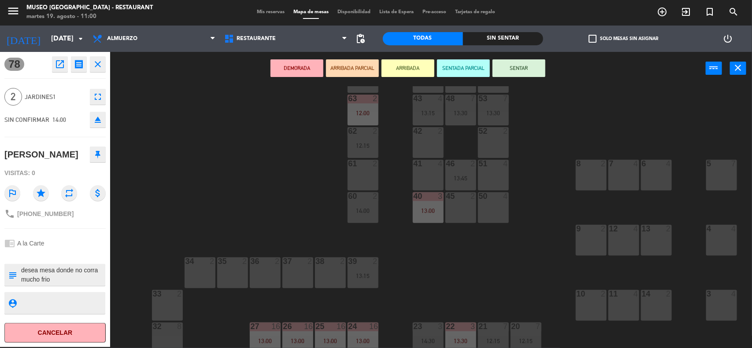
click at [360, 181] on div "61 2" at bounding box center [363, 175] width 31 height 31
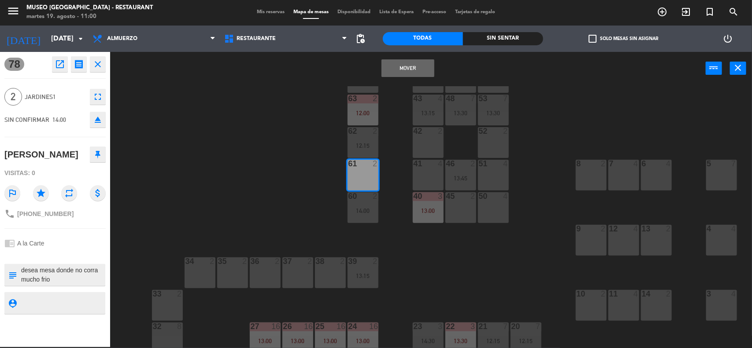
click at [397, 69] on button "Mover" at bounding box center [407, 68] width 53 height 18
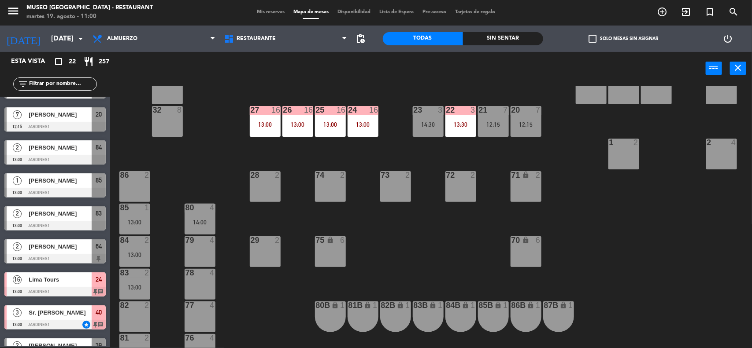
scroll to position [260, 0]
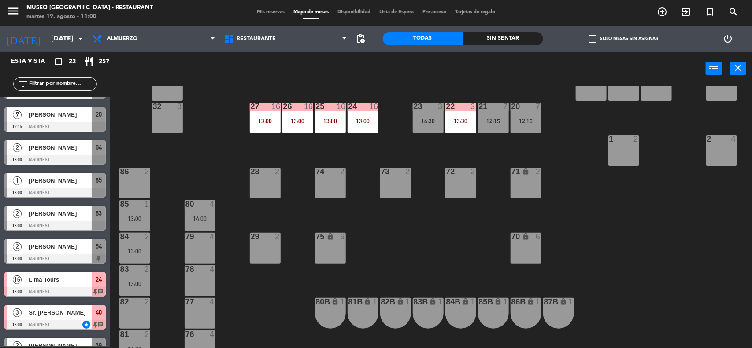
click at [196, 216] on div "14:00" at bounding box center [200, 219] width 31 height 6
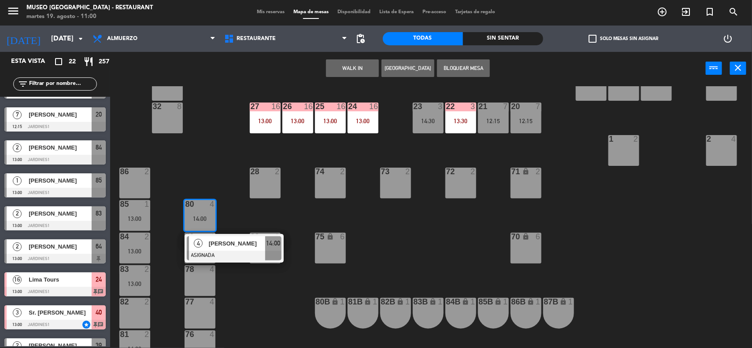
click at [218, 251] on div at bounding box center [234, 256] width 95 height 10
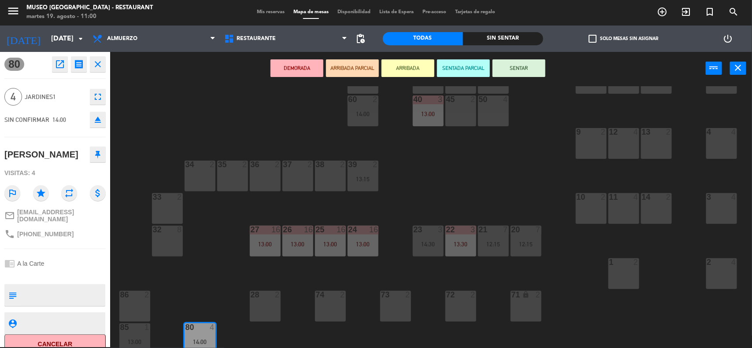
scroll to position [0, 0]
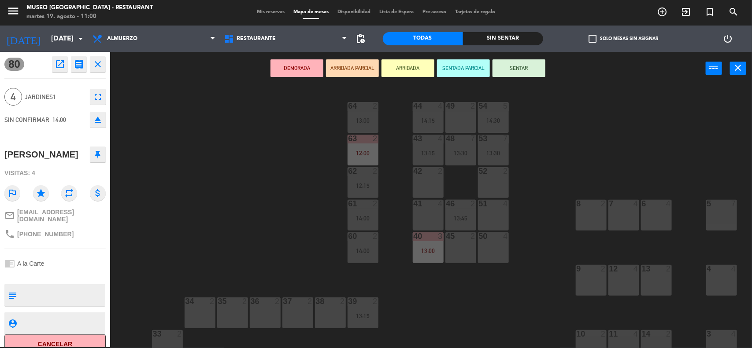
click at [426, 212] on div "41 4" at bounding box center [428, 215] width 31 height 31
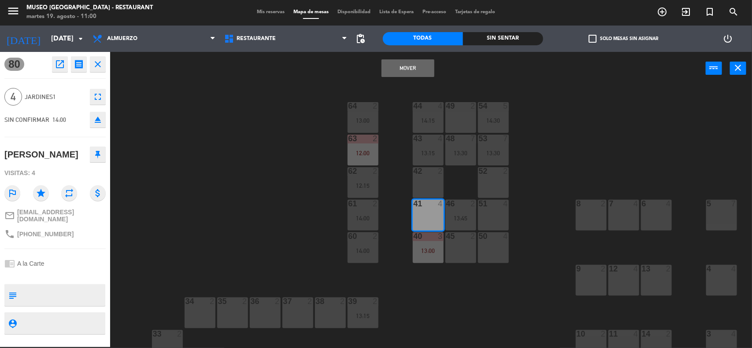
click at [386, 63] on button "Mover" at bounding box center [407, 68] width 53 height 18
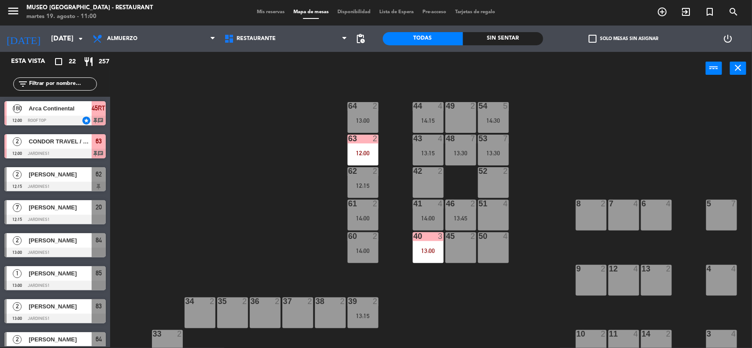
scroll to position [27, 0]
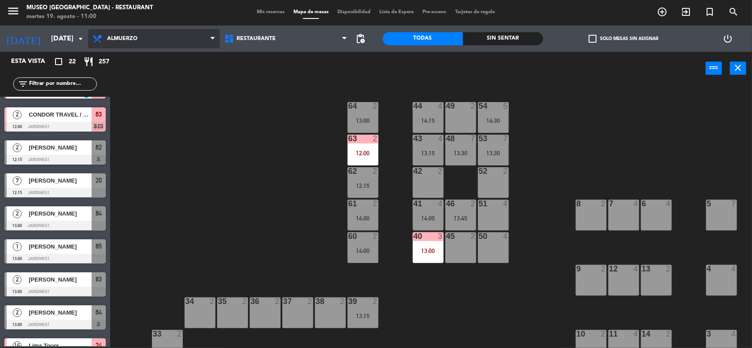
click at [177, 39] on span "Almuerzo" at bounding box center [154, 38] width 132 height 19
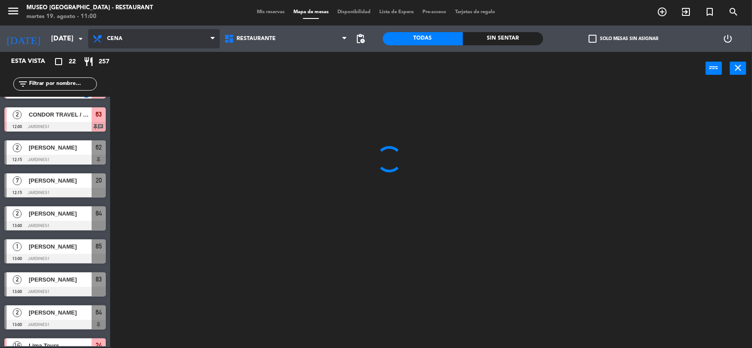
click at [148, 95] on ng-component "menu [GEOGRAPHIC_DATA] - Restaurant martes 19. agosto - 11:00 Mis reservas Mapa…" at bounding box center [376, 174] width 752 height 350
